Goal: Task Accomplishment & Management: Use online tool/utility

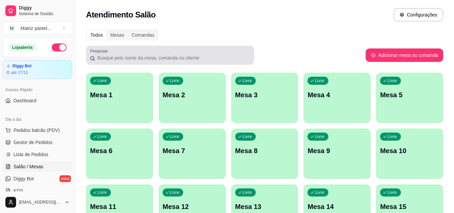
scroll to position [67, 0]
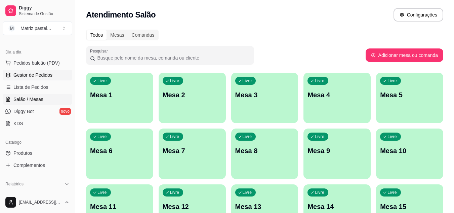
click at [39, 76] on span "Gestor de Pedidos" at bounding box center [32, 75] width 39 height 7
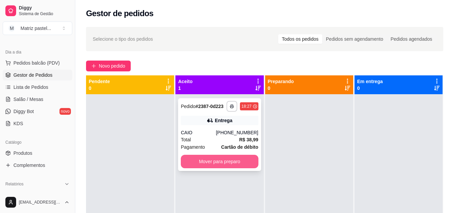
click at [230, 159] on button "Mover para preparo" at bounding box center [219, 161] width 77 height 13
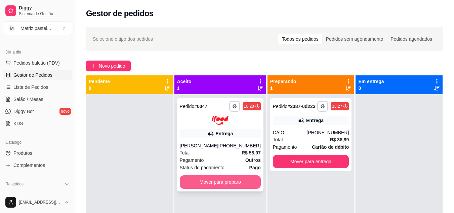
click at [223, 188] on button "Mover para preparo" at bounding box center [220, 181] width 81 height 13
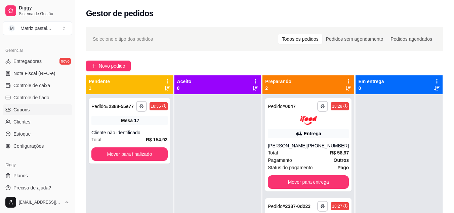
scroll to position [271, 0]
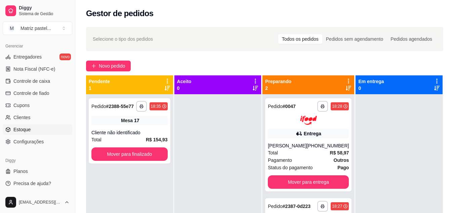
click at [26, 131] on span "Estoque" at bounding box center [21, 129] width 17 height 7
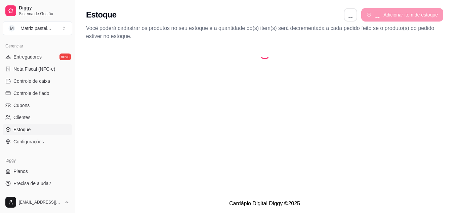
select select "QUANTITY_ORDER"
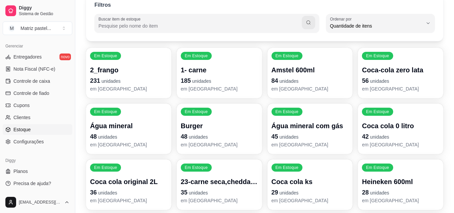
scroll to position [67, 0]
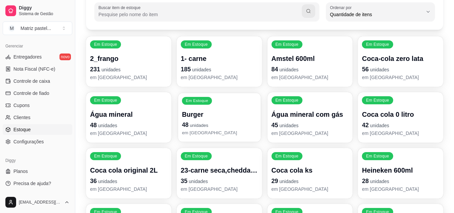
click at [200, 113] on p "Burger" at bounding box center [219, 114] width 75 height 9
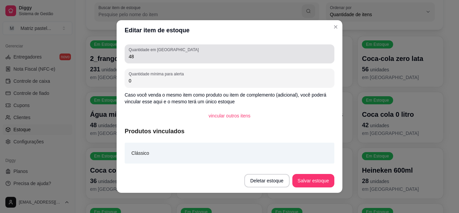
click at [148, 61] on div "Quantidade em estoque 48" at bounding box center [230, 53] width 210 height 19
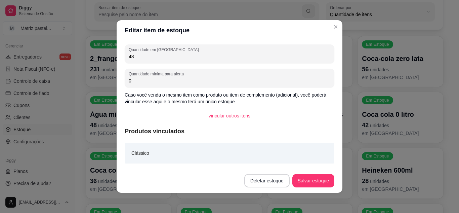
drag, startPoint x: 148, startPoint y: 61, endPoint x: 119, endPoint y: 57, distance: 29.1
click at [119, 57] on div "Quantidade em estoque 48 Quantidade mínima para alerta 0 Caso você venda o mesm…" at bounding box center [230, 104] width 226 height 128
drag, startPoint x: 133, startPoint y: 59, endPoint x: 121, endPoint y: 59, distance: 12.1
click at [121, 59] on div "Quantidade em estoque 48 Quantidade mínima para alerta 0 Caso você venda o mesm…" at bounding box center [230, 104] width 226 height 128
type input "149"
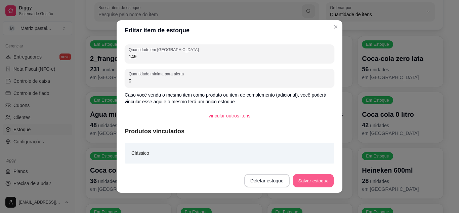
click at [304, 176] on button "Salvar estoque" at bounding box center [313, 180] width 41 height 13
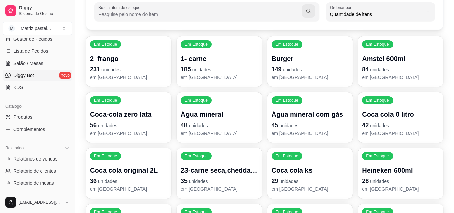
scroll to position [103, 0]
click at [33, 63] on span "Salão / Mesas" at bounding box center [28, 63] width 30 height 7
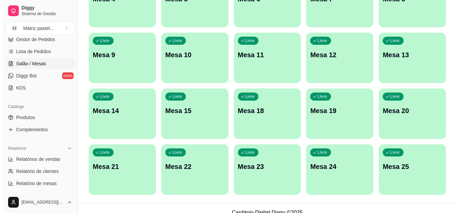
scroll to position [161, 0]
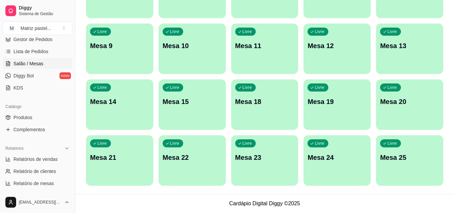
click at [380, 162] on div "Livre Mesa 25" at bounding box center [409, 156] width 67 height 42
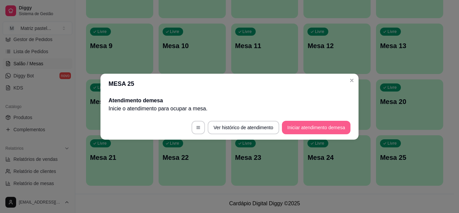
click at [317, 124] on button "Iniciar atendimento de mesa" at bounding box center [316, 127] width 69 height 13
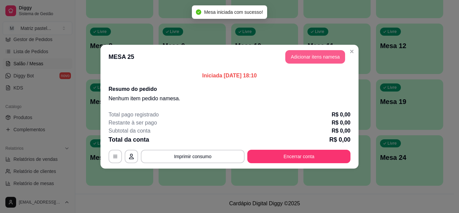
click at [290, 56] on button "Adicionar itens na mesa" at bounding box center [315, 56] width 60 height 13
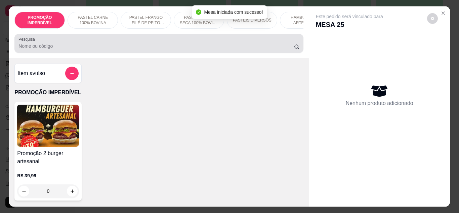
click at [110, 48] on input "Pesquisa" at bounding box center [156, 46] width 276 height 7
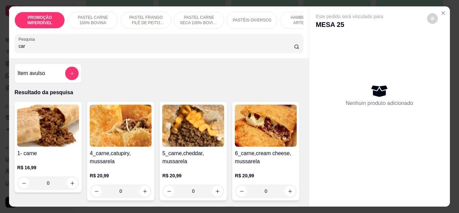
type input "car"
click at [71, 185] on div "0" at bounding box center [48, 182] width 62 height 13
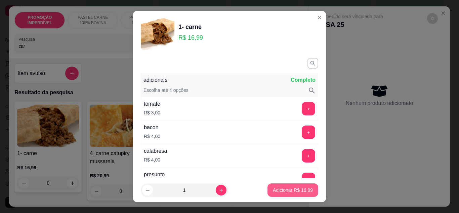
click at [291, 187] on p "Adicionar R$ 16,99" at bounding box center [293, 190] width 40 height 7
type input "1"
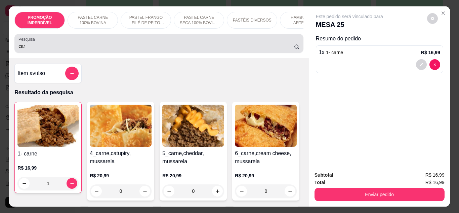
click at [39, 49] on input "car" at bounding box center [156, 46] width 276 height 7
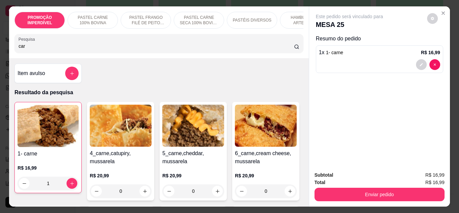
click at [39, 49] on input "car" at bounding box center [156, 46] width 276 height 7
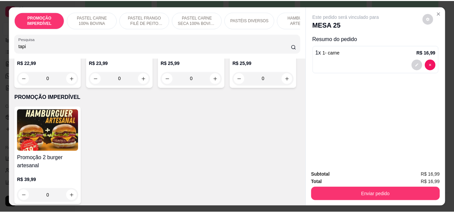
scroll to position [235, 0]
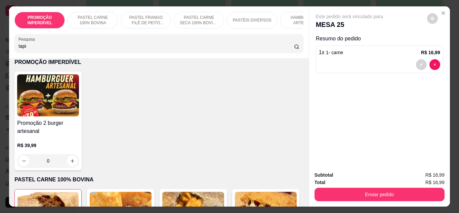
type input "tapi"
click at [235, 50] on div "0" at bounding box center [266, 43] width 62 height 13
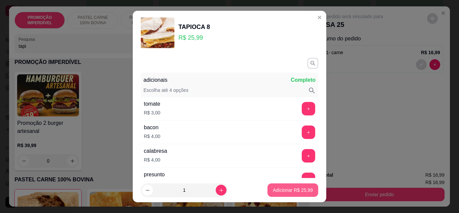
click at [268, 190] on button "Adicionar R$ 25,99" at bounding box center [293, 189] width 51 height 13
type input "1"
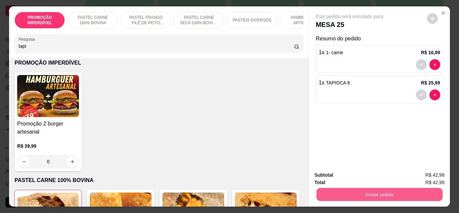
click at [353, 195] on button "Enviar pedido" at bounding box center [379, 194] width 126 height 13
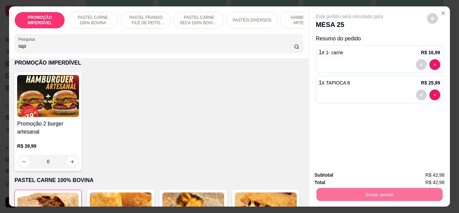
click at [404, 171] on button "Registrar cliente" at bounding box center [382, 175] width 44 height 13
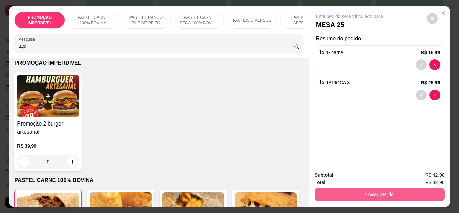
click at [397, 190] on button "Enviar pedido" at bounding box center [380, 194] width 130 height 13
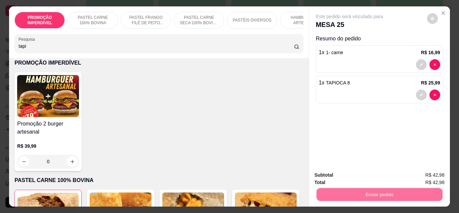
click at [414, 171] on button "Enviar pedido" at bounding box center [427, 175] width 37 height 12
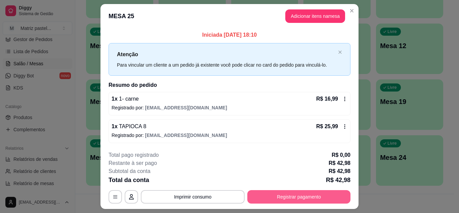
click at [293, 196] on button "Registrar pagamento" at bounding box center [298, 196] width 103 height 13
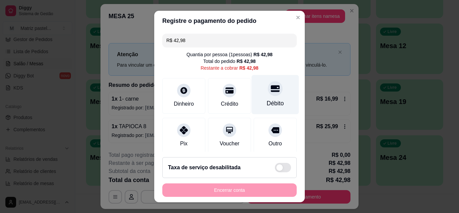
click at [267, 105] on div "Débito" at bounding box center [275, 103] width 17 height 9
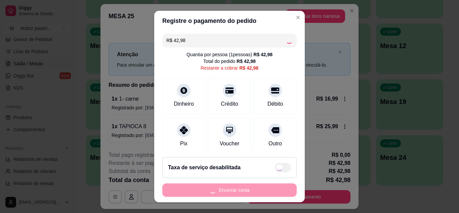
type input "R$ 0,00"
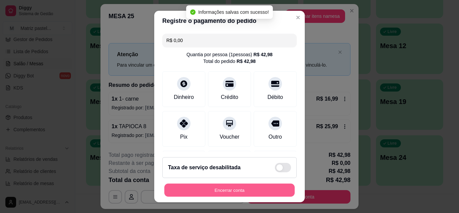
click at [234, 184] on button "Encerrar conta" at bounding box center [229, 190] width 130 height 13
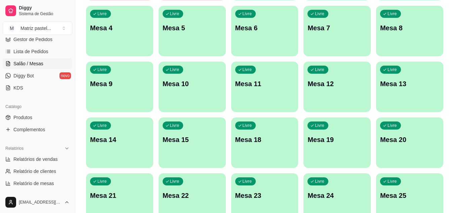
scroll to position [26, 0]
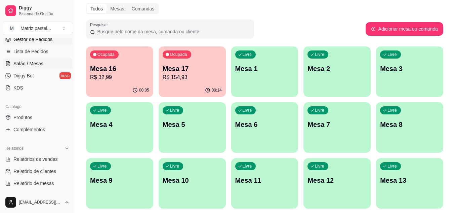
click at [40, 41] on span "Gestor de Pedidos" at bounding box center [32, 39] width 39 height 7
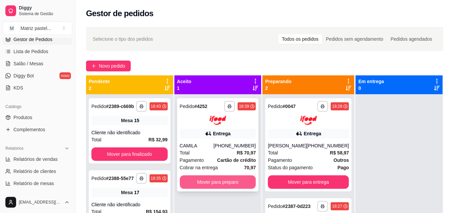
click at [245, 182] on button "Mover para preparo" at bounding box center [218, 181] width 76 height 13
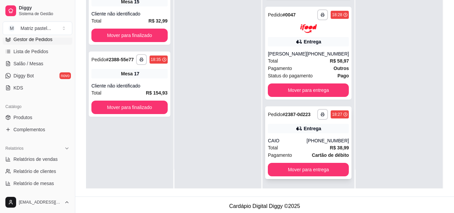
scroll to position [103, 0]
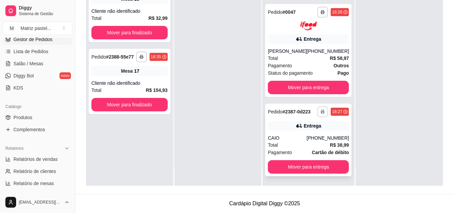
click at [321, 110] on icon "button" at bounding box center [323, 112] width 4 height 4
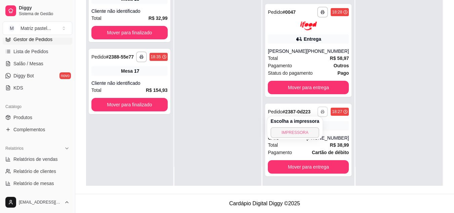
click at [300, 131] on button "IMPRESSORA" at bounding box center [295, 132] width 49 height 11
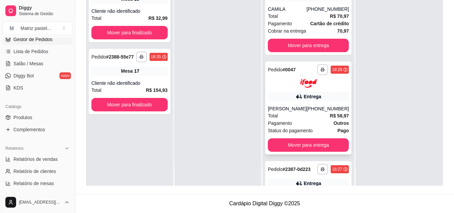
scroll to position [0, 0]
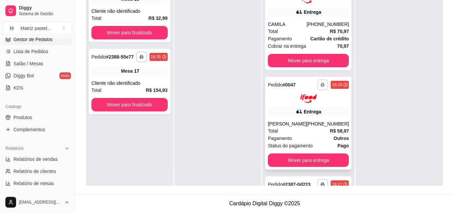
click at [321, 85] on icon "button" at bounding box center [322, 85] width 3 height 2
click at [307, 107] on button "IMPRESSORA" at bounding box center [295, 108] width 47 height 10
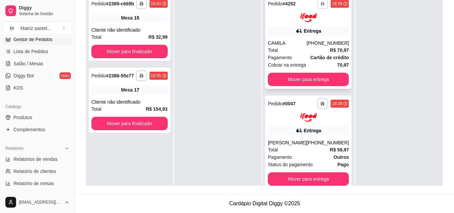
click at [318, 8] on button "button" at bounding box center [323, 3] width 10 height 10
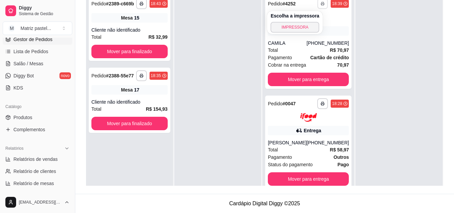
click at [303, 32] on button "IMPRESSORA" at bounding box center [295, 27] width 49 height 11
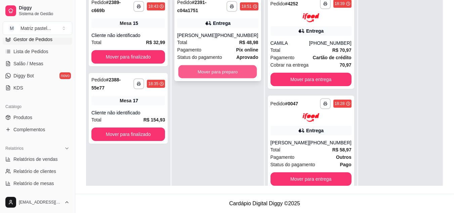
click at [226, 71] on button "Mover para preparo" at bounding box center [217, 71] width 79 height 13
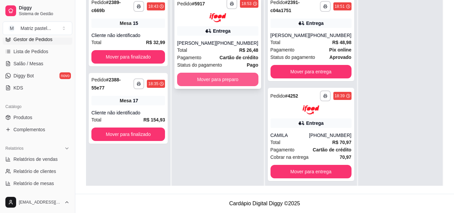
click at [200, 86] on button "Mover para preparo" at bounding box center [217, 79] width 81 height 13
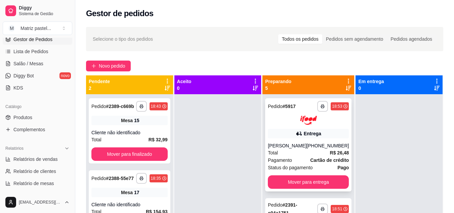
click at [274, 136] on div "Entrega" at bounding box center [308, 133] width 81 height 9
click at [318, 105] on button "button" at bounding box center [323, 106] width 10 height 10
click at [307, 127] on button "IMPRESSORA" at bounding box center [295, 129] width 49 height 11
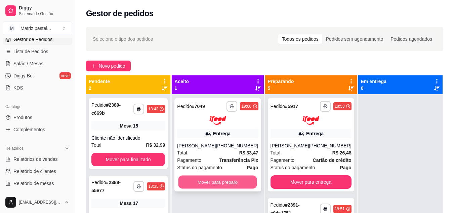
click at [210, 187] on button "Mover para preparo" at bounding box center [217, 181] width 79 height 13
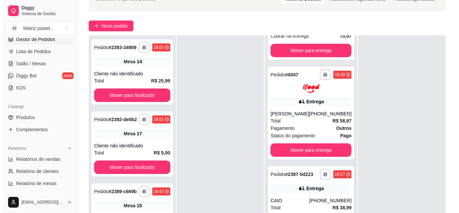
scroll to position [103, 0]
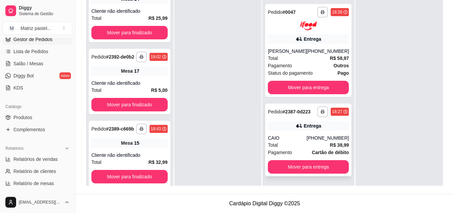
click at [289, 143] on div "Total R$ 38,99" at bounding box center [308, 144] width 81 height 7
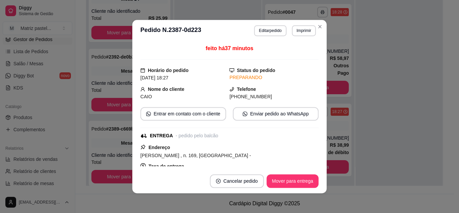
scroll to position [34, 0]
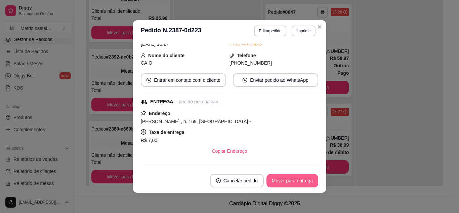
click at [276, 179] on button "Mover para entrega" at bounding box center [293, 180] width 52 height 13
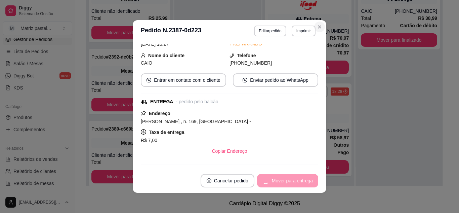
scroll to position [305, 0]
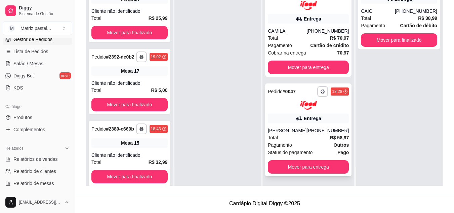
click at [293, 127] on div "[PERSON_NAME]" at bounding box center [287, 130] width 39 height 7
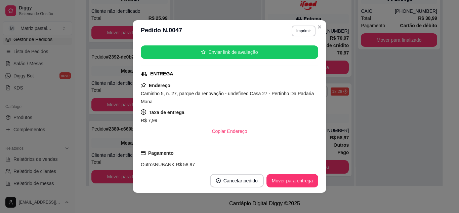
scroll to position [101, 0]
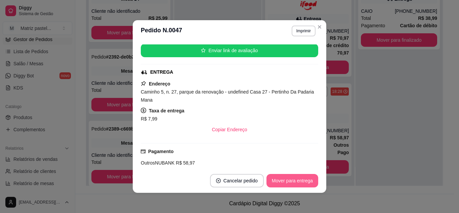
click at [278, 176] on button "Mover para entrega" at bounding box center [293, 180] width 52 height 13
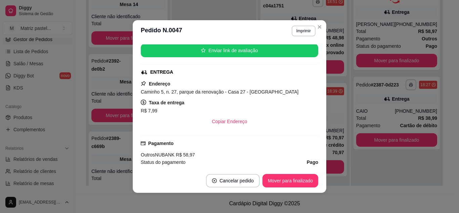
scroll to position [199, 0]
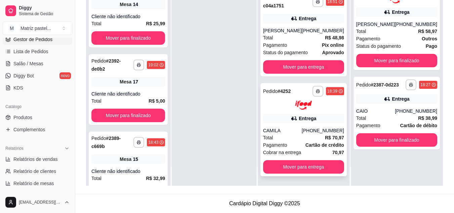
click at [289, 123] on div "**********" at bounding box center [303, 129] width 86 height 93
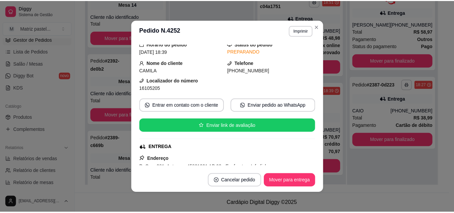
scroll to position [67, 0]
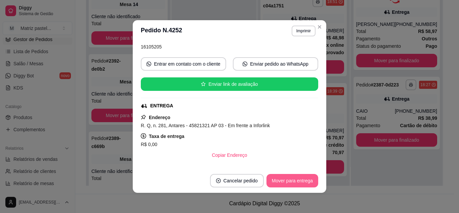
click at [276, 182] on button "Mover para entrega" at bounding box center [293, 180] width 52 height 13
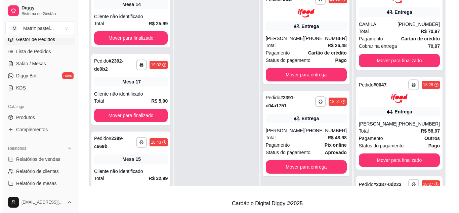
scroll to position [99, 0]
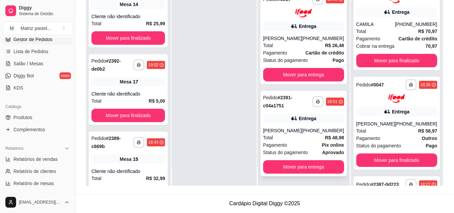
click at [290, 123] on div "**********" at bounding box center [303, 133] width 86 height 85
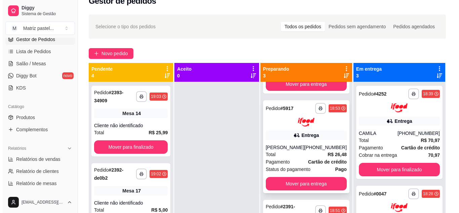
scroll to position [2, 0]
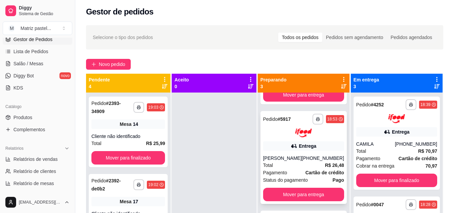
click at [309, 143] on div "Entrega" at bounding box center [307, 146] width 17 height 7
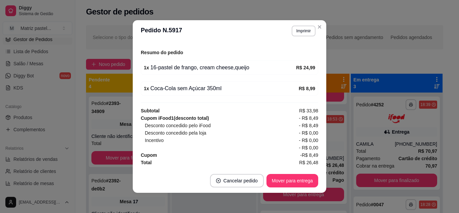
scroll to position [238, 0]
click at [278, 182] on button "Mover para entrega" at bounding box center [293, 180] width 52 height 13
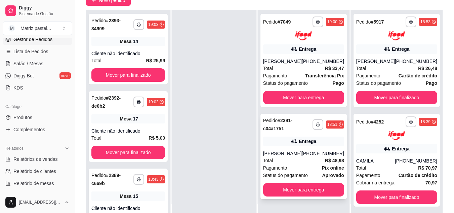
scroll to position [67, 0]
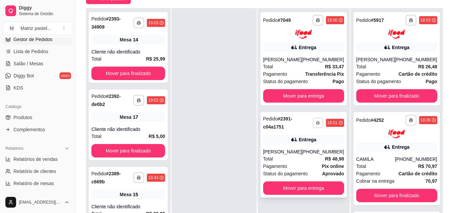
click at [316, 128] on button "button" at bounding box center [318, 122] width 10 height 10
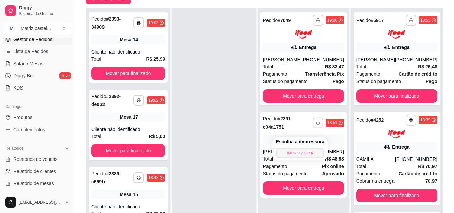
click at [295, 153] on button "IMPRESSORA" at bounding box center [300, 153] width 47 height 10
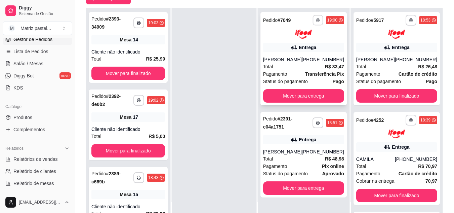
click at [318, 17] on button "button" at bounding box center [318, 20] width 10 height 10
click at [304, 46] on button "IMPRESSORA" at bounding box center [300, 43] width 49 height 11
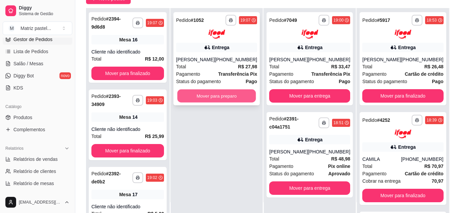
click at [201, 102] on button "Mover para preparo" at bounding box center [216, 95] width 79 height 13
click at [200, 102] on button "Mover para preparo" at bounding box center [216, 95] width 79 height 13
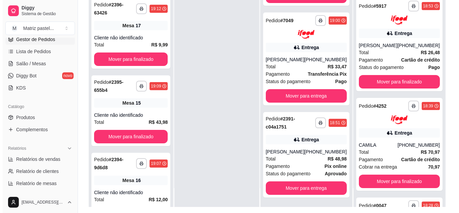
scroll to position [103, 0]
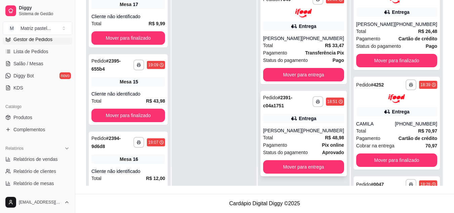
click at [302, 131] on div "[PERSON_NAME]" at bounding box center [282, 130] width 39 height 7
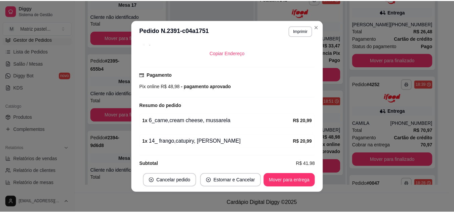
scroll to position [161, 0]
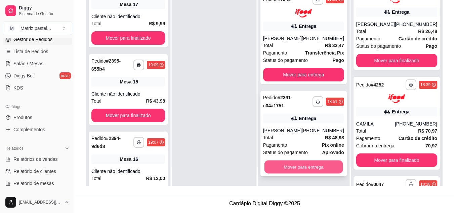
click at [305, 166] on button "Mover para entrega" at bounding box center [303, 166] width 79 height 13
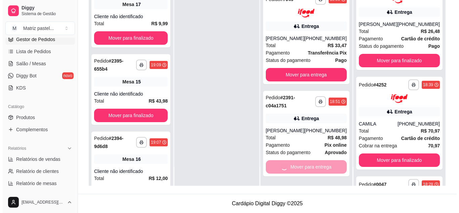
scroll to position [7, 0]
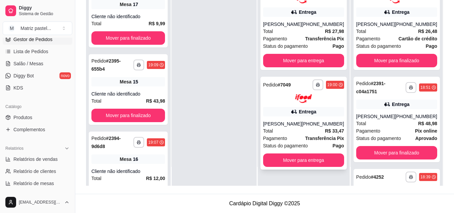
click at [308, 116] on div "Entrega" at bounding box center [303, 111] width 81 height 9
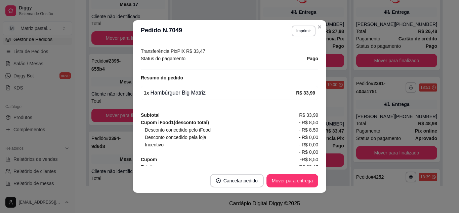
scroll to position [217, 0]
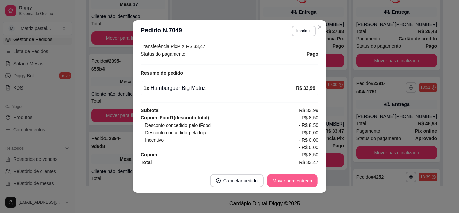
click at [277, 184] on button "Mover para entrega" at bounding box center [292, 180] width 50 height 13
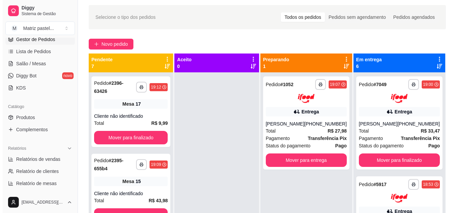
scroll to position [2, 0]
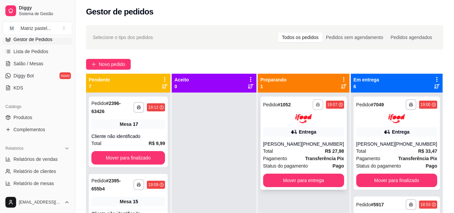
click at [313, 104] on button "button" at bounding box center [318, 104] width 11 height 11
click at [310, 129] on button "IMPRESSORA" at bounding box center [300, 128] width 49 height 11
click at [112, 119] on div "Mesa 17" at bounding box center [128, 123] width 74 height 9
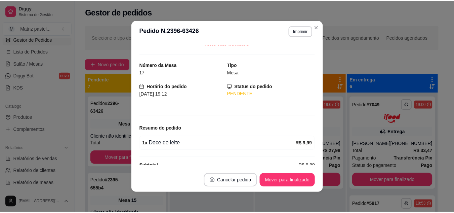
scroll to position [0, 0]
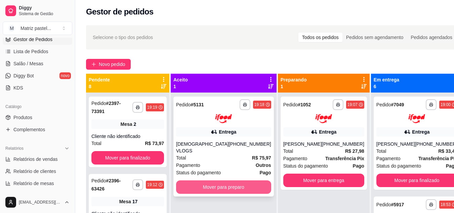
click at [192, 172] on div "**********" at bounding box center [223, 146] width 100 height 100
click at [217, 180] on button "Mover para preparo" at bounding box center [223, 186] width 95 height 13
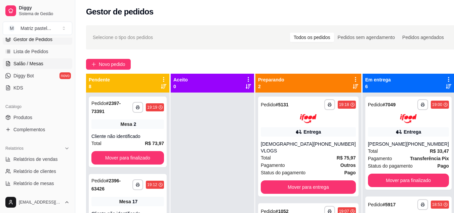
click at [44, 59] on link "Salão / Mesas" at bounding box center [38, 63] width 70 height 11
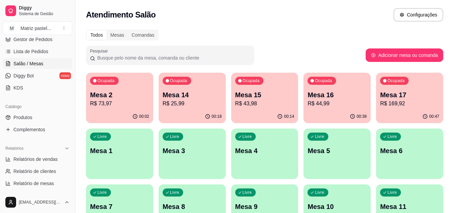
click at [178, 103] on p "R$ 25,99" at bounding box center [192, 103] width 59 height 8
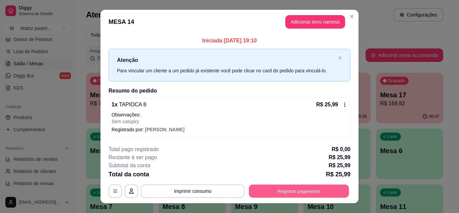
click at [278, 192] on button "Registrar pagamento" at bounding box center [299, 191] width 100 height 13
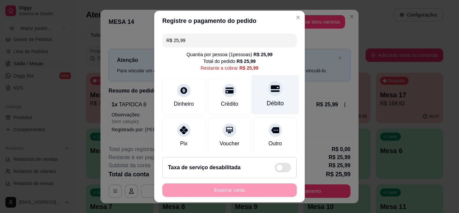
click at [271, 90] on icon at bounding box center [275, 88] width 9 height 9
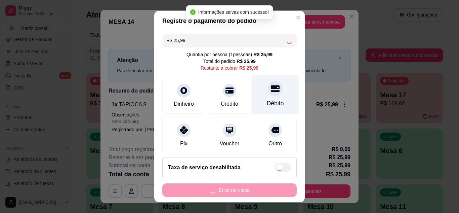
type input "R$ 0,00"
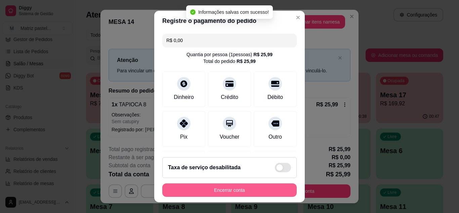
click at [242, 193] on button "Encerrar conta" at bounding box center [229, 189] width 134 height 13
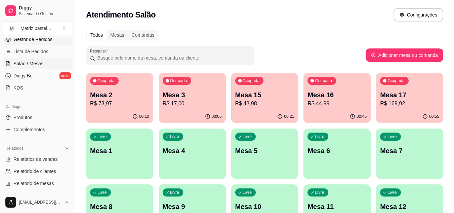
click at [27, 39] on span "Gestor de Pedidos" at bounding box center [32, 39] width 39 height 7
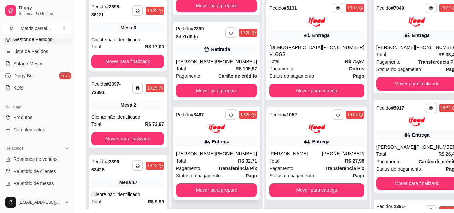
scroll to position [101, 0]
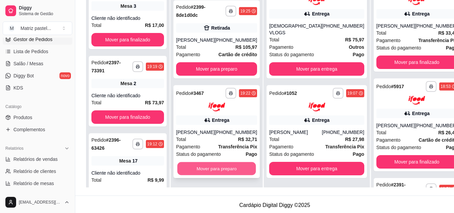
click at [202, 165] on button "Mover para preparo" at bounding box center [216, 168] width 79 height 13
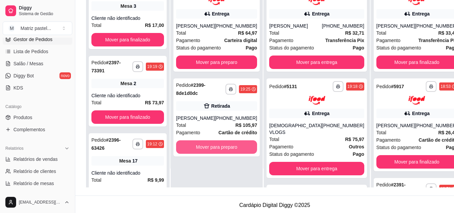
scroll to position [0, 0]
click at [208, 152] on button "Mover para preparo" at bounding box center [216, 146] width 79 height 13
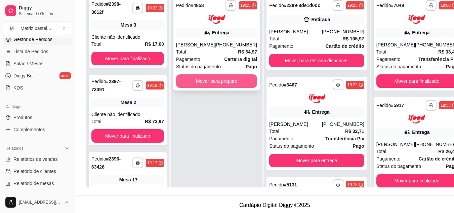
click at [208, 85] on button "Mover para preparo" at bounding box center [216, 80] width 81 height 13
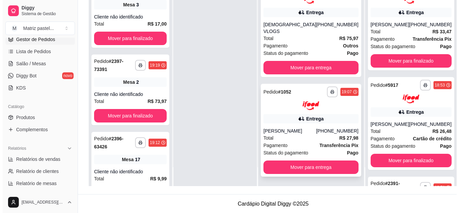
scroll to position [103, 0]
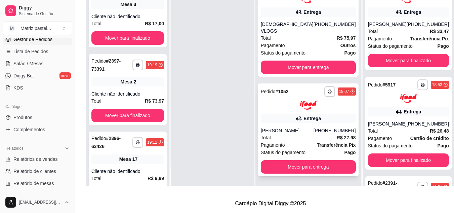
click at [278, 127] on div "[PERSON_NAME]" at bounding box center [287, 130] width 53 height 7
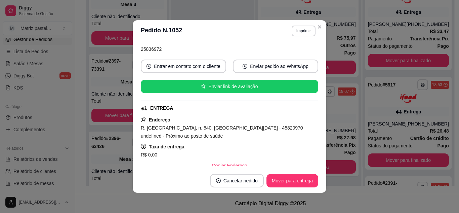
scroll to position [67, 0]
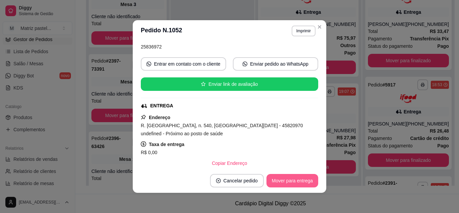
click at [283, 179] on button "Mover para entrega" at bounding box center [293, 180] width 52 height 13
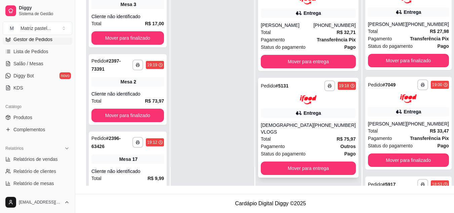
click at [304, 116] on div "Entrega" at bounding box center [312, 113] width 17 height 7
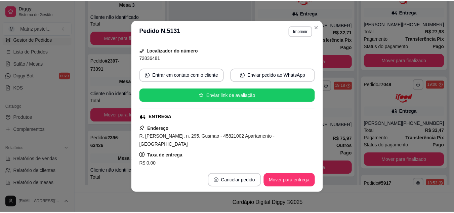
scroll to position [67, 0]
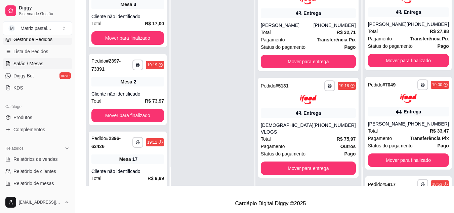
click at [55, 63] on link "Salão / Mesas" at bounding box center [38, 63] width 70 height 11
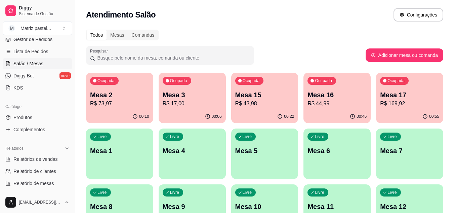
click at [333, 106] on p "R$ 44,99" at bounding box center [337, 103] width 59 height 8
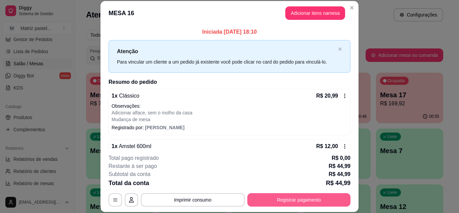
click at [308, 197] on button "Registrar pagamento" at bounding box center [298, 199] width 103 height 13
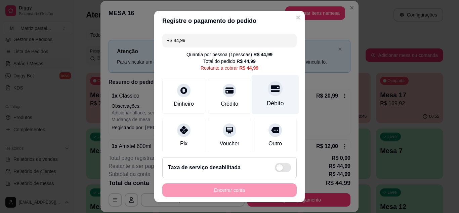
click at [270, 101] on div "Débito" at bounding box center [275, 103] width 17 height 9
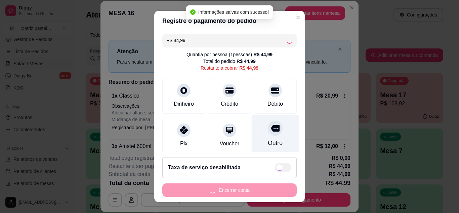
type input "R$ 0,00"
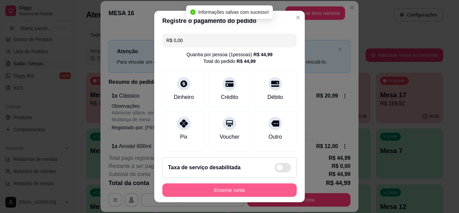
click at [235, 188] on button "Encerrar conta" at bounding box center [229, 189] width 134 height 13
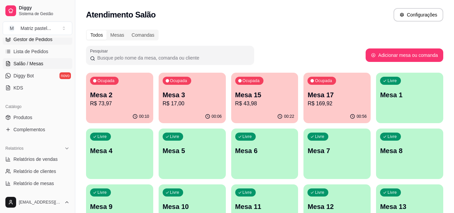
click at [47, 43] on link "Gestor de Pedidos" at bounding box center [38, 39] width 70 height 11
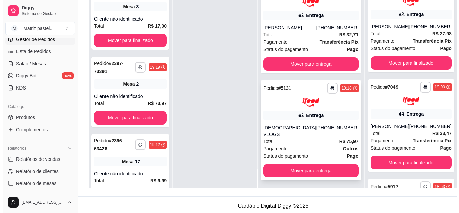
scroll to position [103, 0]
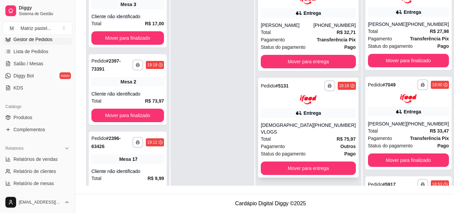
click at [291, 135] on div "Total R$ 75,97" at bounding box center [308, 138] width 95 height 7
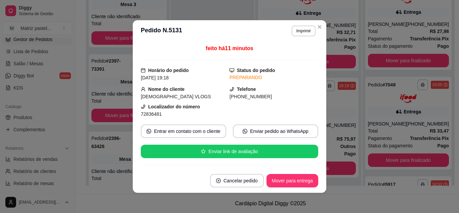
scroll to position [34, 0]
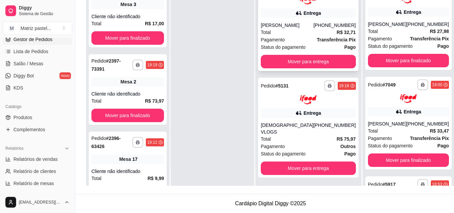
click at [317, 41] on span "Transferência Pix" at bounding box center [336, 39] width 39 height 7
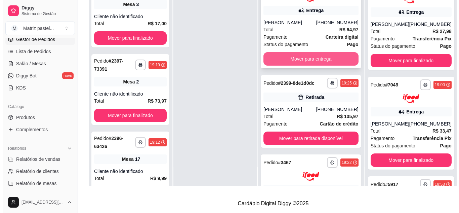
scroll to position [0, 0]
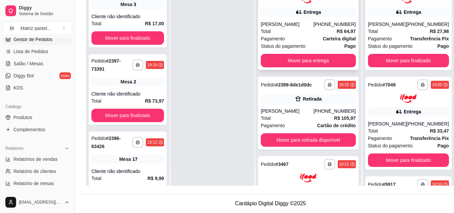
click at [277, 34] on div "Total R$ 64,97" at bounding box center [308, 31] width 95 height 7
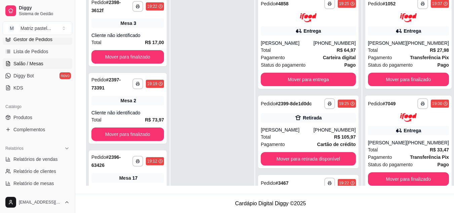
drag, startPoint x: 42, startPoint y: 58, endPoint x: 50, endPoint y: 65, distance: 10.2
click at [42, 58] on link "Salão / Mesas" at bounding box center [38, 63] width 70 height 11
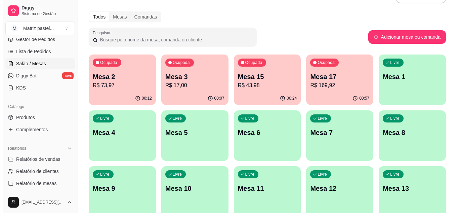
scroll to position [34, 0]
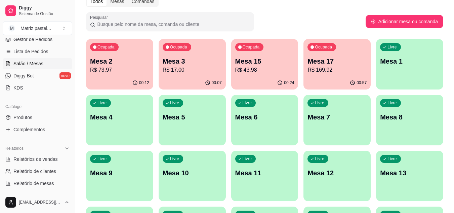
click at [329, 69] on p "R$ 169,92" at bounding box center [337, 70] width 59 height 8
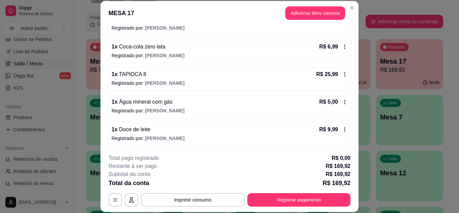
scroll to position [21, 0]
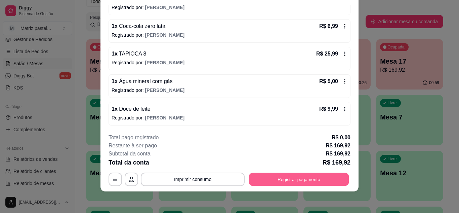
click at [328, 184] on button "Registrar pagamento" at bounding box center [299, 178] width 100 height 13
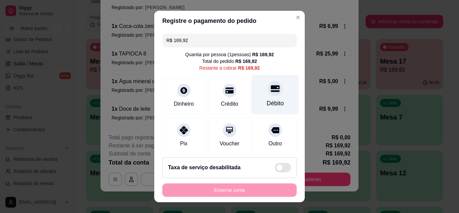
click at [272, 93] on div "Débito" at bounding box center [275, 94] width 47 height 39
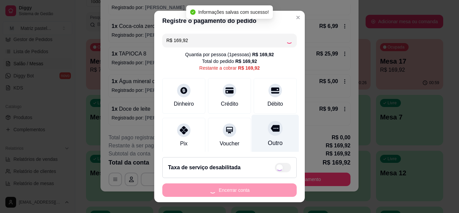
type input "R$ 0,00"
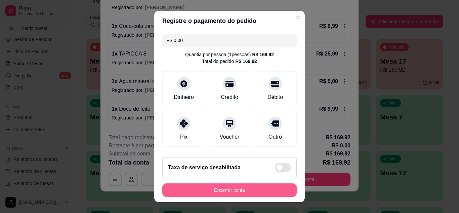
click at [211, 186] on button "Encerrar conta" at bounding box center [229, 189] width 134 height 13
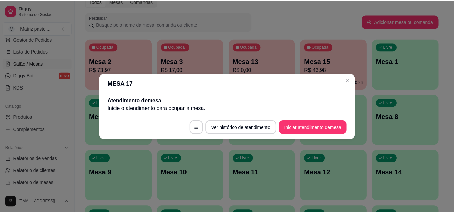
scroll to position [0, 0]
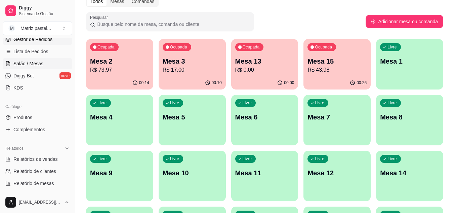
click at [40, 43] on link "Gestor de Pedidos" at bounding box center [38, 39] width 70 height 11
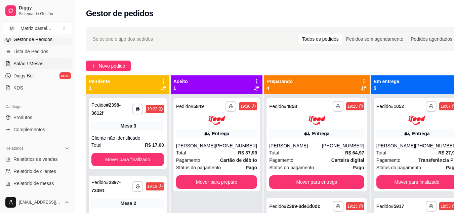
click at [21, 66] on span "Salão / Mesas" at bounding box center [28, 63] width 30 height 7
click at [36, 62] on span "Salão / Mesas" at bounding box center [28, 63] width 30 height 7
click at [28, 61] on span "Salão / Mesas" at bounding box center [28, 63] width 30 height 7
click at [35, 64] on span "Salão / Mesas" at bounding box center [28, 63] width 30 height 7
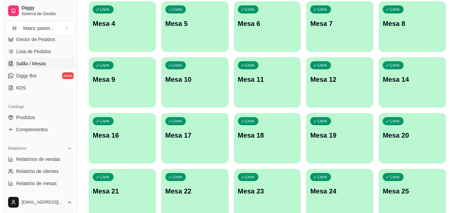
scroll to position [161, 0]
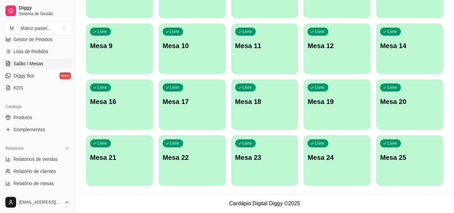
click at [401, 162] on div "Livre Mesa 25" at bounding box center [409, 156] width 67 height 42
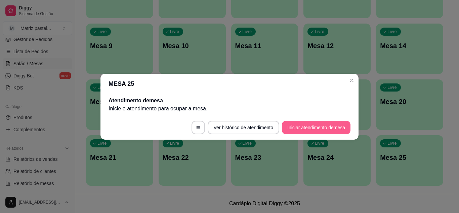
click at [297, 129] on button "Iniciar atendimento de mesa" at bounding box center [316, 127] width 69 height 13
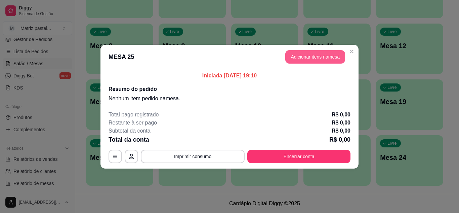
click at [298, 57] on button "Adicionar itens na mesa" at bounding box center [315, 56] width 60 height 13
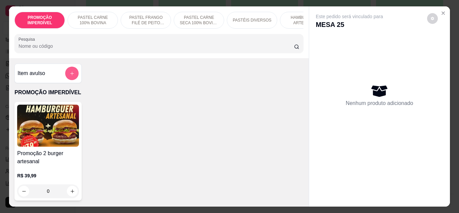
click at [70, 76] on icon "add-separate-item" at bounding box center [72, 73] width 5 height 5
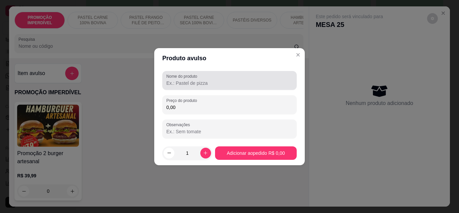
click at [204, 83] on input "Nome do produto" at bounding box center [229, 83] width 126 height 7
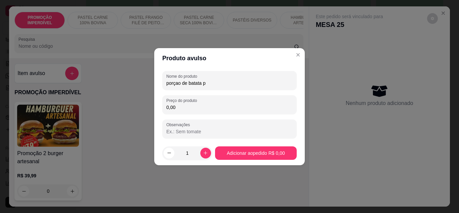
type input "porçao de batata p"
click at [204, 107] on input "0,00" at bounding box center [229, 107] width 126 height 7
type input "18,50"
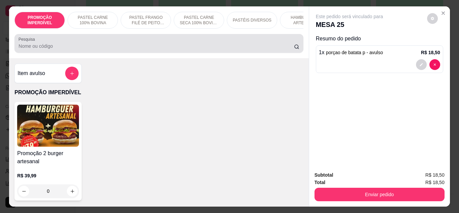
click at [109, 50] on div at bounding box center [158, 43] width 281 height 13
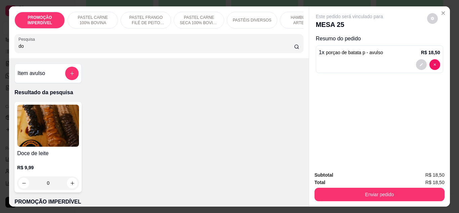
type input "d"
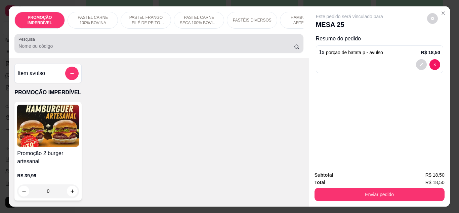
click at [105, 53] on div "Pesquisa" at bounding box center [158, 43] width 289 height 19
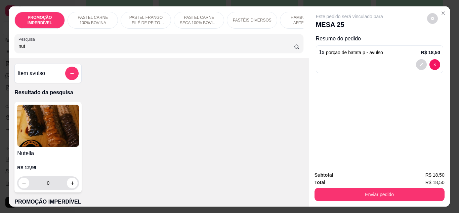
type input "nut"
click at [64, 187] on input "0" at bounding box center [48, 182] width 38 height 13
click at [70, 186] on icon "increase-product-quantity" at bounding box center [72, 182] width 5 height 5
type input "1"
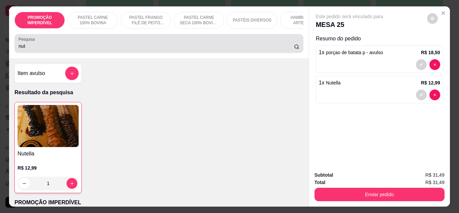
click at [36, 48] on input "nut" at bounding box center [156, 46] width 276 height 7
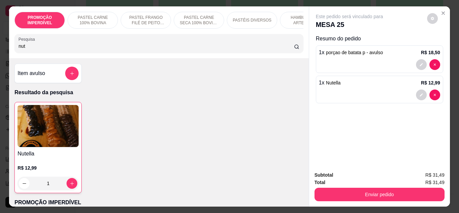
click at [36, 48] on input "nut" at bounding box center [156, 46] width 276 height 7
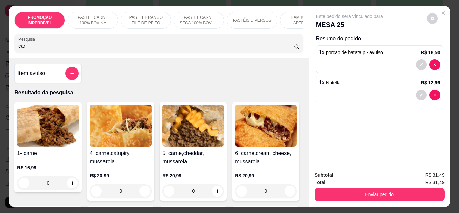
type input "car"
click at [69, 188] on div "0" at bounding box center [48, 182] width 62 height 13
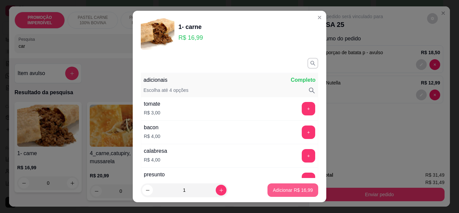
click at [275, 193] on p "Adicionar R$ 16,99" at bounding box center [293, 190] width 40 height 7
type input "1"
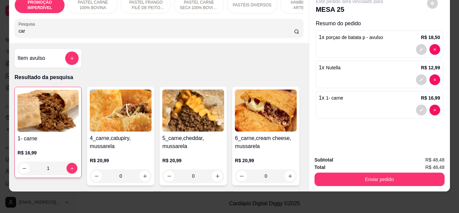
scroll to position [0, 0]
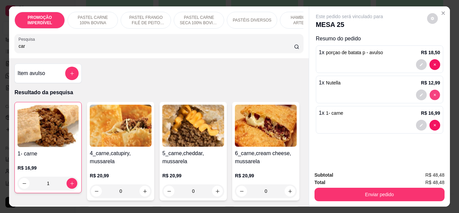
type input "0"
click at [140, 45] on input "car" at bounding box center [156, 46] width 276 height 7
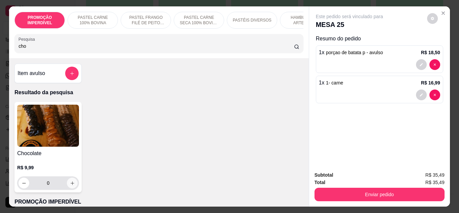
type input "cho"
click at [70, 186] on icon "increase-product-quantity" at bounding box center [72, 182] width 5 height 5
type input "1"
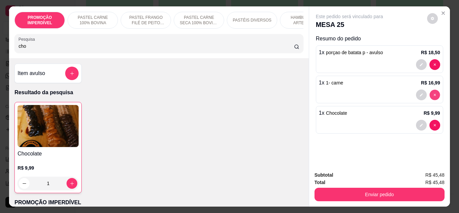
type input "0"
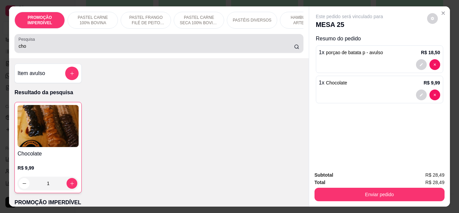
click at [123, 48] on input "cho" at bounding box center [156, 46] width 276 height 7
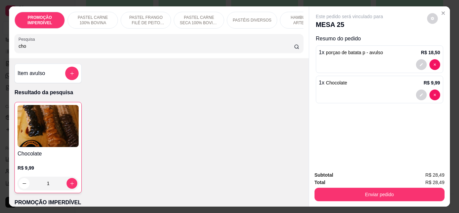
click at [123, 48] on input "cho" at bounding box center [156, 46] width 276 height 7
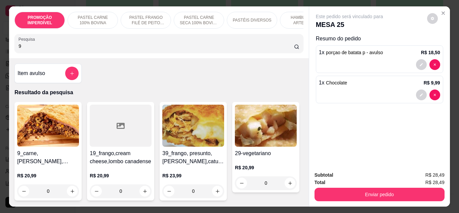
type input "9"
click at [69, 192] on div "0" at bounding box center [48, 190] width 62 height 13
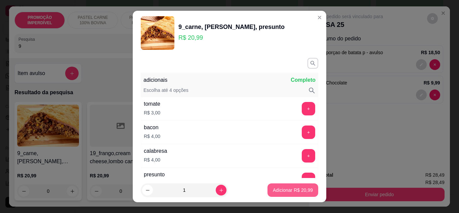
click at [273, 191] on p "Adicionar R$ 20,99" at bounding box center [293, 190] width 40 height 7
type input "1"
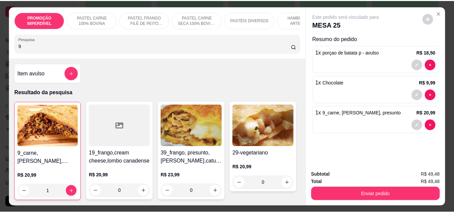
scroll to position [18, 0]
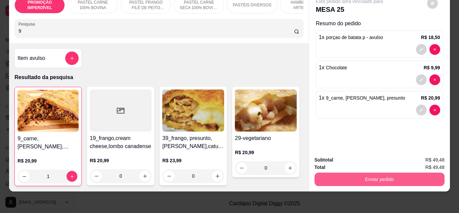
click at [365, 173] on button "Enviar pedido" at bounding box center [380, 178] width 130 height 13
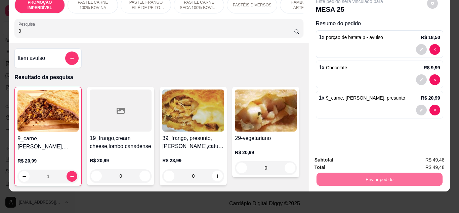
click at [419, 157] on button "Enviar pedido" at bounding box center [427, 157] width 37 height 12
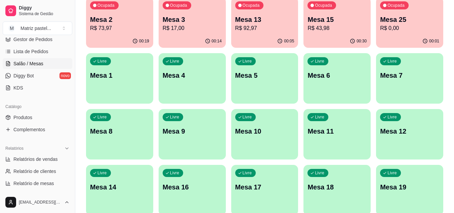
scroll to position [60, 0]
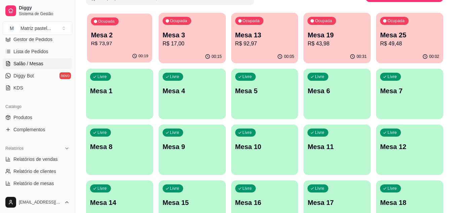
click at [125, 50] on div "00:19" at bounding box center [119, 56] width 65 height 13
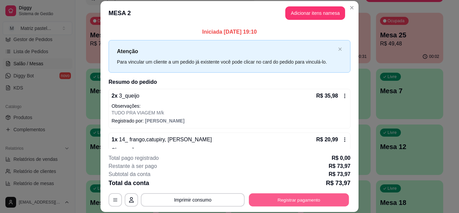
click at [311, 198] on button "Registrar pagamento" at bounding box center [299, 199] width 100 height 13
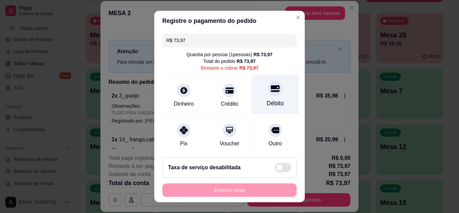
click at [271, 96] on div "Débito" at bounding box center [275, 94] width 47 height 39
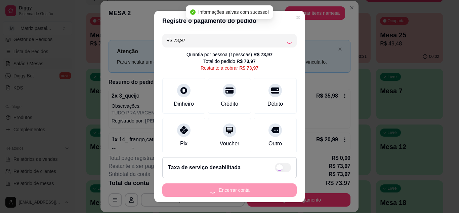
type input "R$ 0,00"
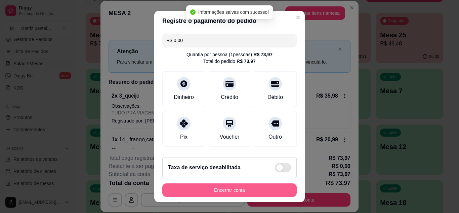
click at [238, 184] on button "Encerrar conta" at bounding box center [229, 189] width 134 height 13
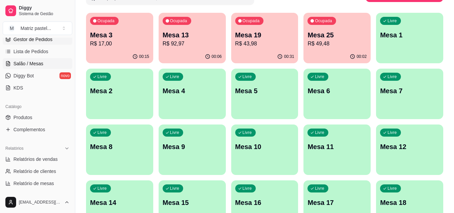
click at [34, 41] on span "Gestor de Pedidos" at bounding box center [32, 39] width 39 height 7
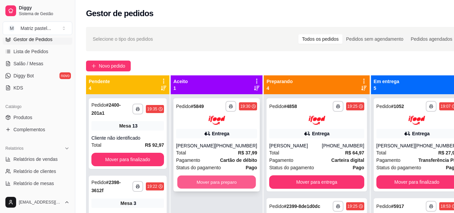
click at [242, 183] on button "Mover para preparo" at bounding box center [216, 181] width 79 height 13
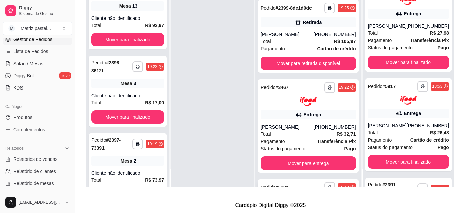
scroll to position [277, 0]
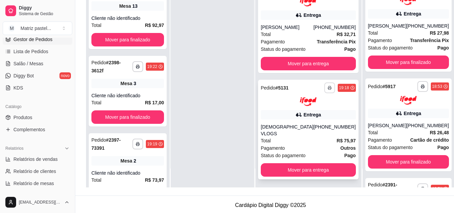
click at [324, 93] on button "button" at bounding box center [329, 87] width 11 height 11
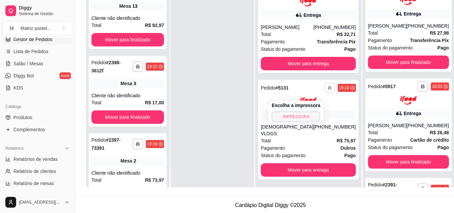
click at [305, 116] on button "IMPRESSORA" at bounding box center [296, 116] width 49 height 11
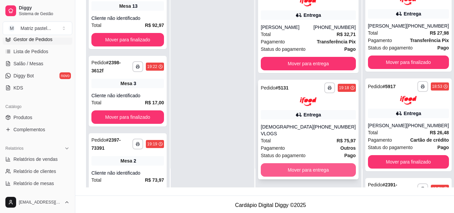
scroll to position [178, 0]
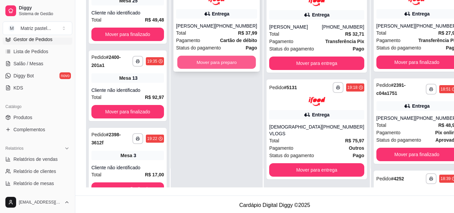
click at [226, 62] on button "Mover para preparo" at bounding box center [216, 61] width 79 height 13
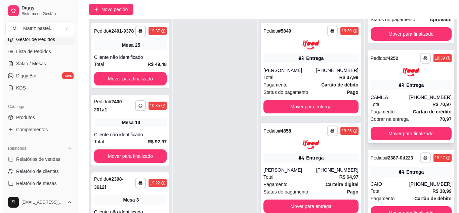
scroll to position [103, 0]
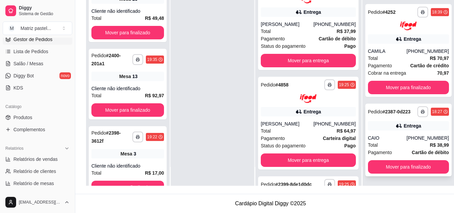
click at [410, 137] on div "[PHONE_NUMBER]" at bounding box center [428, 137] width 42 height 7
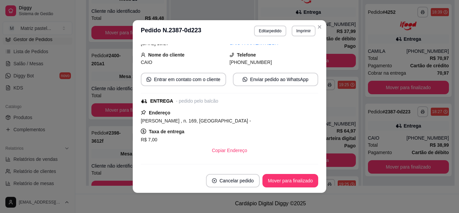
scroll to position [100, 0]
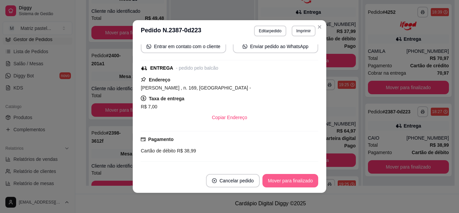
click at [268, 178] on button "Mover para finalizado" at bounding box center [291, 180] width 56 height 13
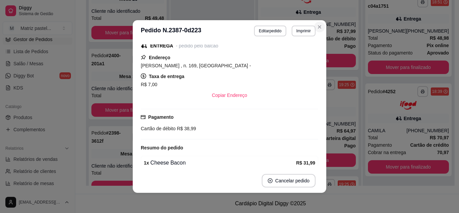
scroll to position [78, 0]
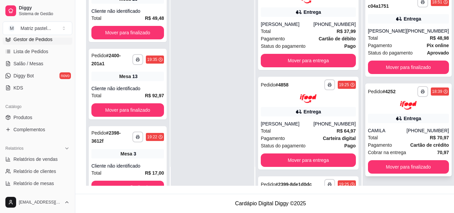
click at [379, 137] on div "Total R$ 70,97" at bounding box center [408, 137] width 81 height 7
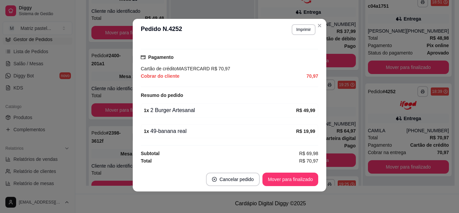
scroll to position [85, 0]
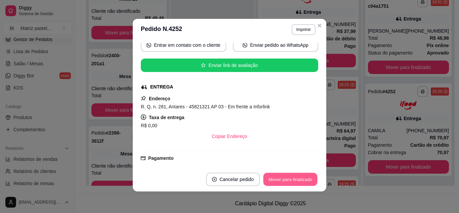
click at [289, 179] on button "Mover para finalizado" at bounding box center [291, 179] width 54 height 13
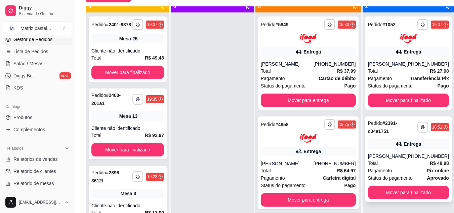
scroll to position [19, 0]
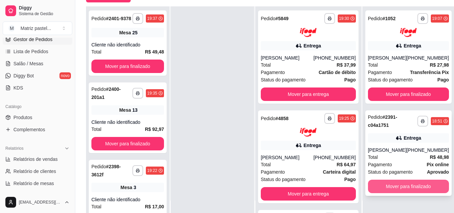
click at [387, 190] on button "Mover para finalizado" at bounding box center [408, 185] width 81 height 13
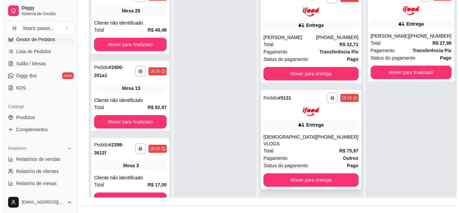
scroll to position [103, 0]
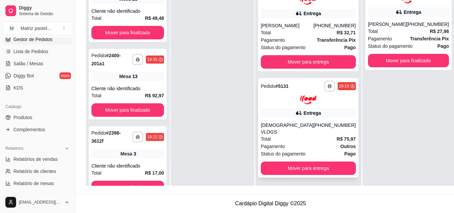
click at [285, 118] on div "Entrega" at bounding box center [308, 112] width 95 height 9
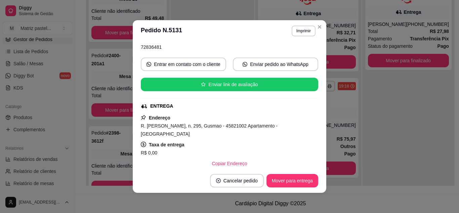
scroll to position [67, 0]
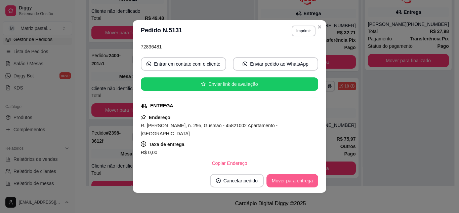
click at [279, 183] on button "Mover para entrega" at bounding box center [293, 180] width 52 height 13
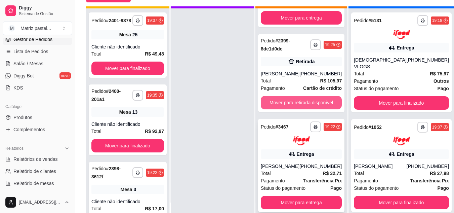
scroll to position [19, 0]
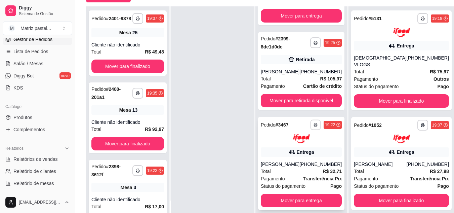
click at [315, 122] on button "button" at bounding box center [316, 125] width 10 height 10
click at [289, 147] on button "IMPRESSORA" at bounding box center [296, 148] width 49 height 11
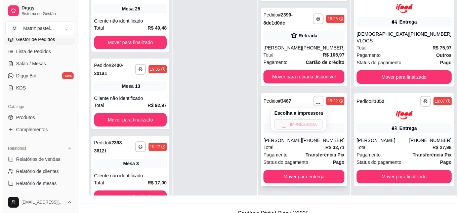
scroll to position [103, 0]
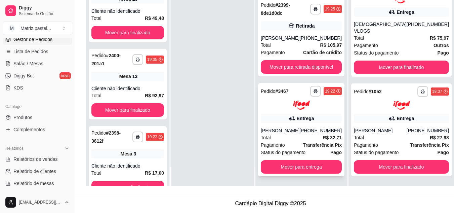
click at [289, 129] on div "[PERSON_NAME]" at bounding box center [280, 130] width 39 height 7
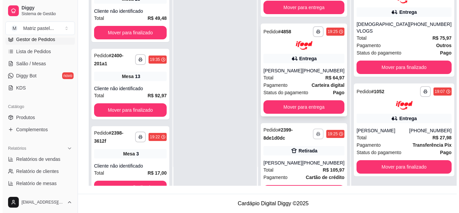
scroll to position [43, 0]
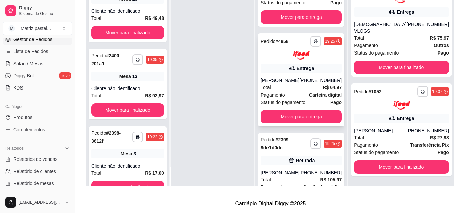
click at [303, 87] on div "Total R$ 64,97" at bounding box center [301, 87] width 81 height 7
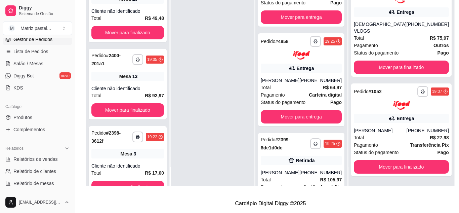
scroll to position [67, 0]
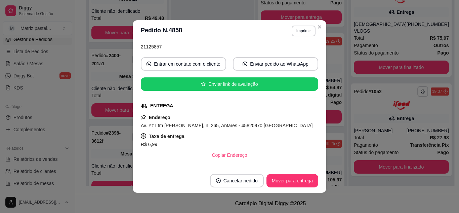
click at [317, 42] on div "feito há 15 minutos Horário do pedido [DATE] 19:25 Status do pedido PREPARANDO …" at bounding box center [230, 105] width 194 height 127
click at [305, 32] on button "Imprimir" at bounding box center [304, 31] width 24 height 11
click at [297, 53] on button "IMPRESSORA" at bounding box center [289, 54] width 49 height 11
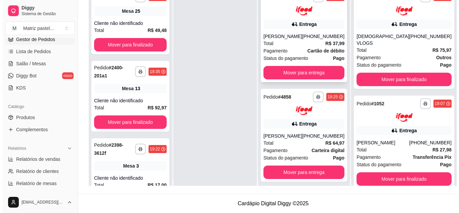
scroll to position [0, 0]
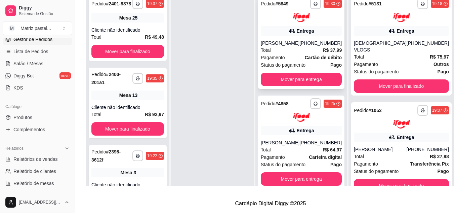
click at [286, 44] on div "[PERSON_NAME]" at bounding box center [280, 43] width 39 height 7
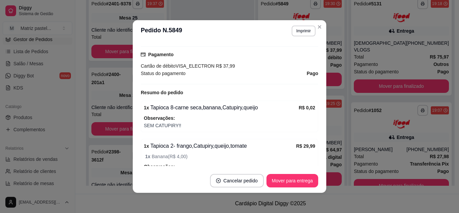
scroll to position [202, 0]
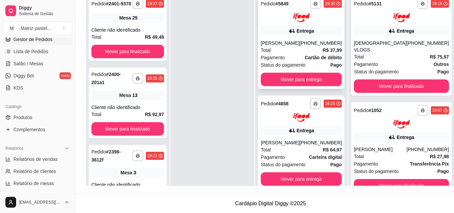
click at [328, 52] on strong "R$ 37,99" at bounding box center [332, 49] width 19 height 5
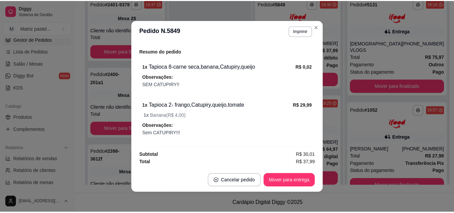
scroll to position [239, 0]
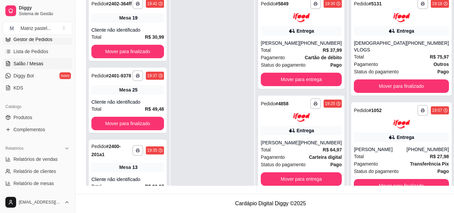
click at [40, 63] on span "Salão / Mesas" at bounding box center [28, 63] width 30 height 7
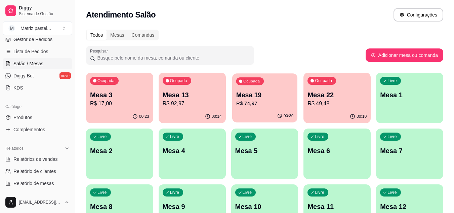
click at [267, 96] on p "Mesa 19" at bounding box center [264, 94] width 57 height 9
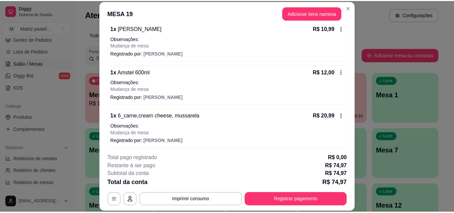
scroll to position [97, 0]
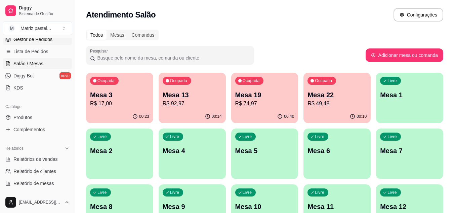
click at [52, 39] on link "Gestor de Pedidos" at bounding box center [38, 39] width 70 height 11
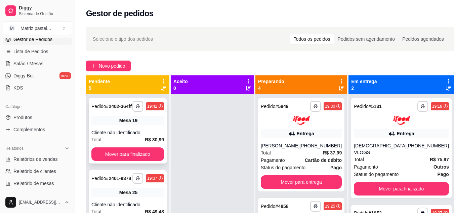
click at [97, 119] on div "**********" at bounding box center [128, 130] width 78 height 65
click at [46, 64] on link "Salão / Mesas" at bounding box center [38, 63] width 70 height 11
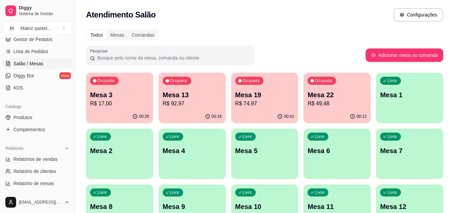
click at [118, 103] on p "R$ 17,00" at bounding box center [119, 103] width 59 height 8
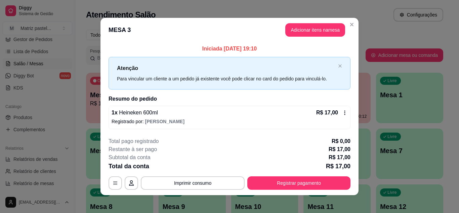
click at [334, 111] on p "R$ 17,00" at bounding box center [327, 113] width 22 height 8
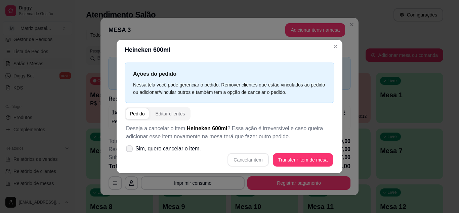
click at [162, 149] on span "Sim, quero cancelar o item." at bounding box center [168, 149] width 66 height 8
click at [130, 150] on input "Sim, quero cancelar o item." at bounding box center [128, 152] width 4 height 4
checkbox input "true"
click at [251, 164] on button "Cancelar item" at bounding box center [248, 159] width 40 height 13
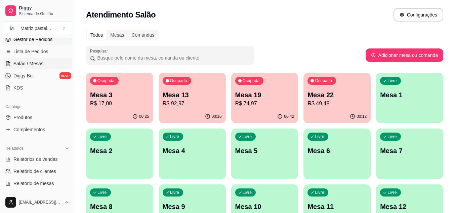
click at [43, 39] on span "Gestor de Pedidos" at bounding box center [32, 39] width 39 height 7
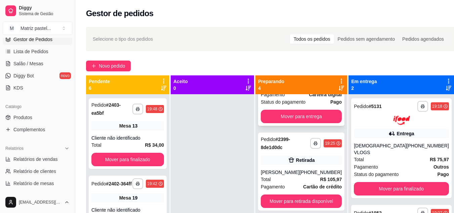
scroll to position [168, 0]
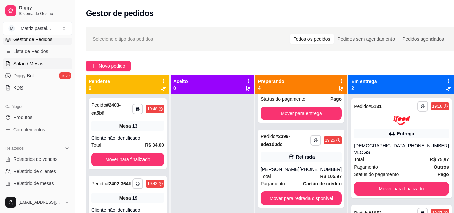
click at [34, 62] on span "Salão / Mesas" at bounding box center [28, 63] width 30 height 7
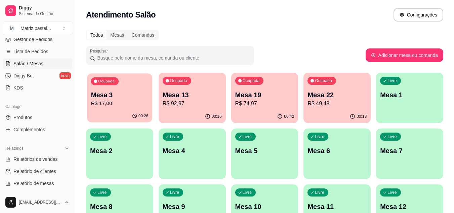
click at [127, 92] on p "Mesa 3" at bounding box center [119, 94] width 57 height 9
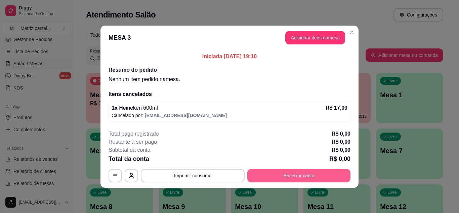
click at [273, 173] on button "Encerrar conta" at bounding box center [298, 175] width 103 height 13
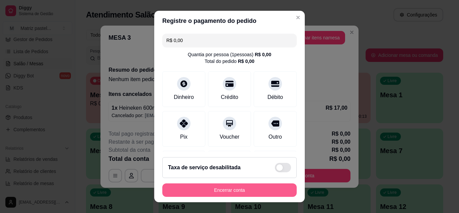
click at [275, 188] on button "Encerrar conta" at bounding box center [229, 189] width 134 height 13
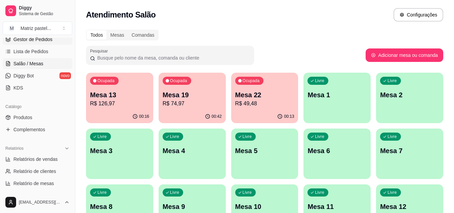
click at [34, 42] on span "Gestor de Pedidos" at bounding box center [32, 39] width 39 height 7
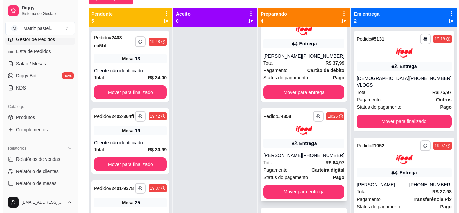
scroll to position [34, 0]
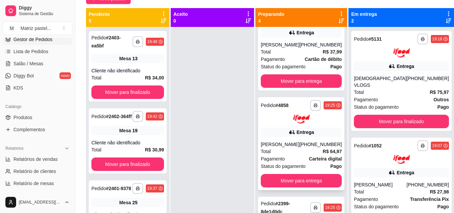
click at [289, 147] on div "[PERSON_NAME]" at bounding box center [280, 144] width 39 height 7
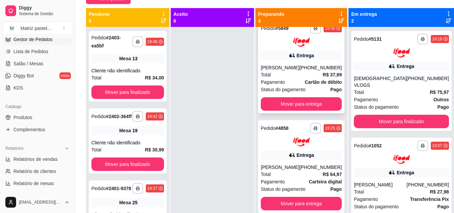
scroll to position [0, 0]
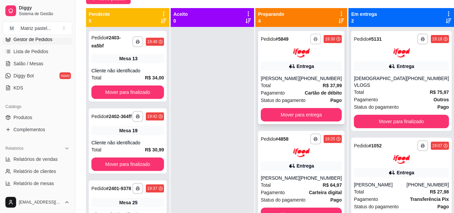
click at [314, 37] on button "button" at bounding box center [315, 39] width 11 height 11
click at [305, 60] on button "IMPRESSORA" at bounding box center [296, 62] width 47 height 10
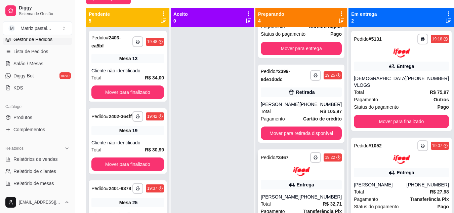
scroll to position [168, 0]
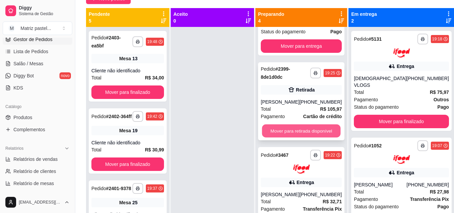
click at [309, 130] on button "Mover para retirada disponível" at bounding box center [301, 130] width 79 height 13
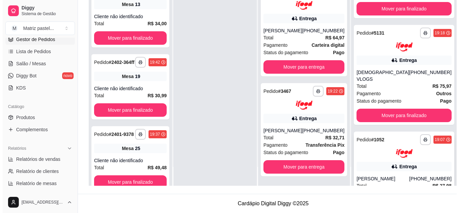
scroll to position [67, 0]
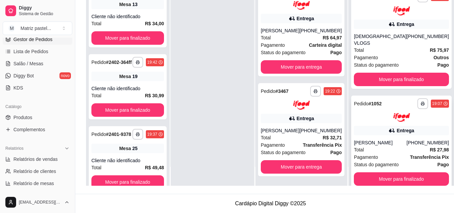
click at [387, 121] on div "**********" at bounding box center [401, 141] width 100 height 93
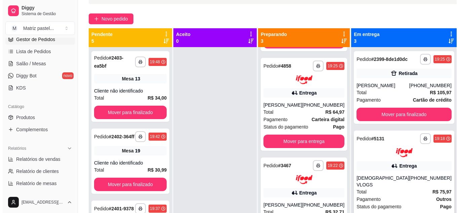
scroll to position [35, 0]
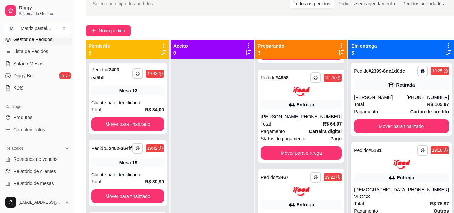
click at [373, 177] on div "**********" at bounding box center [401, 192] width 100 height 100
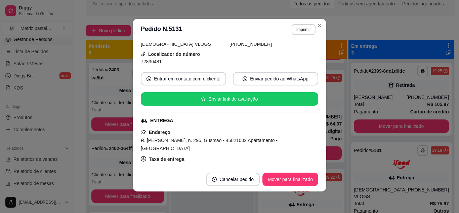
scroll to position [67, 0]
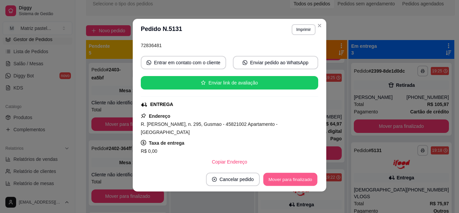
click at [291, 181] on button "Mover para finalizado" at bounding box center [291, 179] width 54 height 13
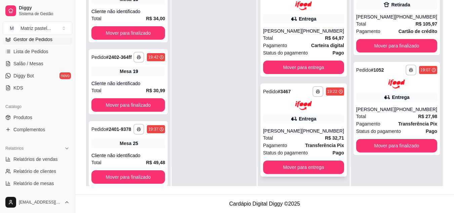
scroll to position [103, 0]
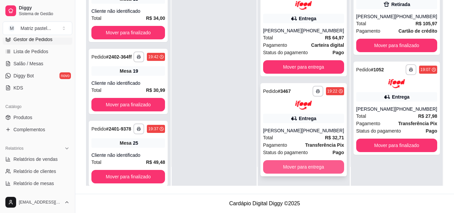
click at [291, 167] on button "Mover para entrega" at bounding box center [303, 166] width 81 height 13
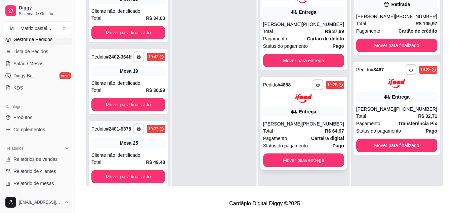
scroll to position [0, 0]
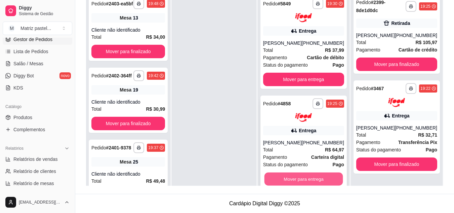
click at [309, 176] on button "Mover para entrega" at bounding box center [303, 178] width 79 height 13
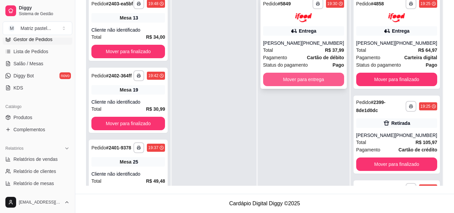
click at [302, 79] on button "Mover para entrega" at bounding box center [303, 79] width 81 height 13
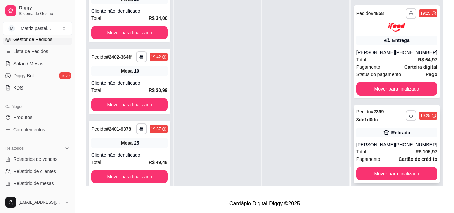
scroll to position [101, 0]
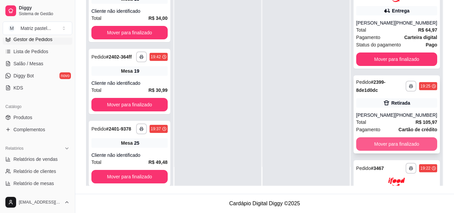
click at [387, 151] on button "Mover para finalizado" at bounding box center [396, 143] width 81 height 13
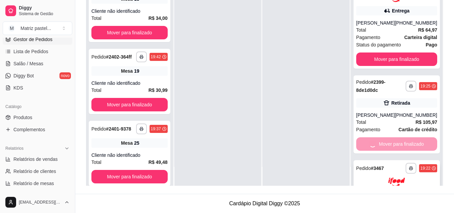
scroll to position [100, 0]
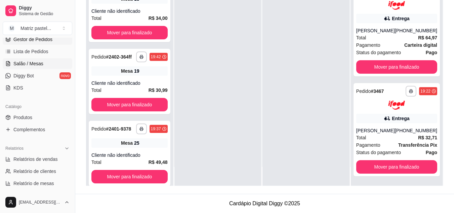
click at [41, 62] on span "Salão / Mesas" at bounding box center [28, 63] width 30 height 7
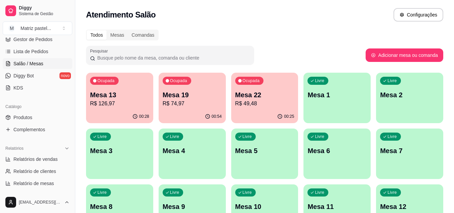
click at [250, 100] on p "R$ 49,48" at bounding box center [264, 103] width 59 height 8
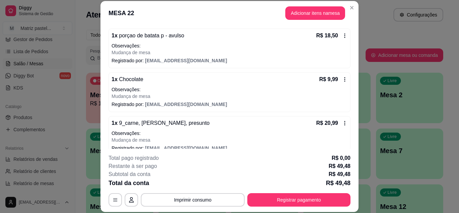
scroll to position [70, 0]
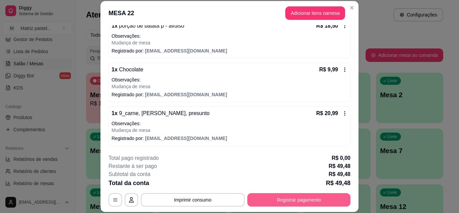
click at [286, 203] on button "Registrar pagamento" at bounding box center [298, 199] width 103 height 13
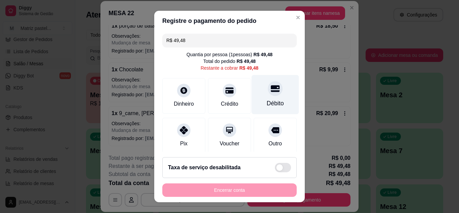
click at [272, 96] on div "Débito" at bounding box center [275, 94] width 47 height 39
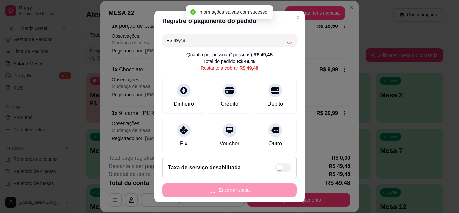
type input "R$ 0,00"
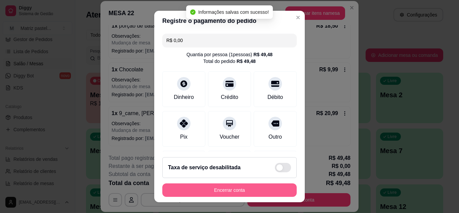
click at [230, 193] on button "Encerrar conta" at bounding box center [229, 189] width 134 height 13
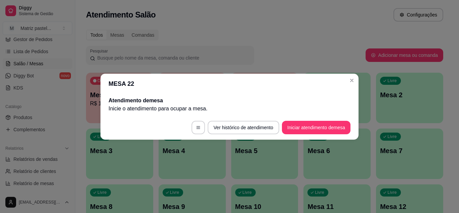
scroll to position [0, 0]
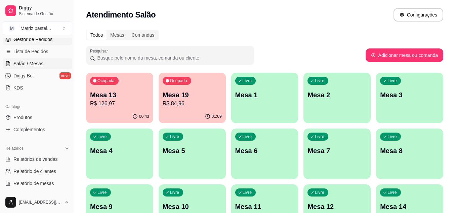
click at [37, 44] on link "Gestor de Pedidos" at bounding box center [38, 39] width 70 height 11
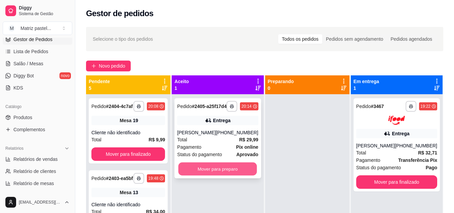
click at [205, 171] on button "Mover para preparo" at bounding box center [217, 168] width 79 height 13
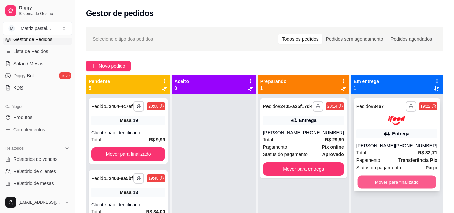
click at [380, 177] on button "Mover para finalizado" at bounding box center [396, 181] width 79 height 13
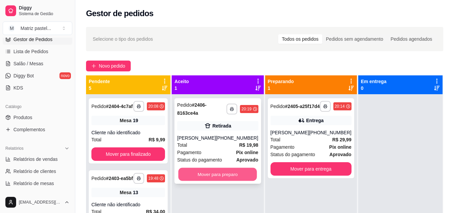
click at [219, 178] on button "Mover para preparo" at bounding box center [217, 174] width 79 height 13
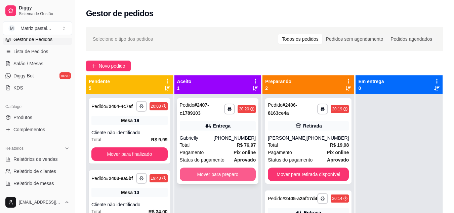
click at [210, 174] on button "Mover para preparo" at bounding box center [218, 173] width 76 height 13
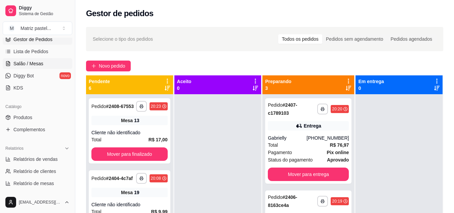
click at [30, 64] on span "Salão / Mesas" at bounding box center [28, 63] width 30 height 7
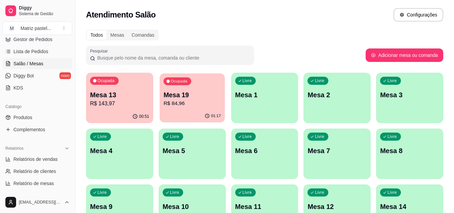
click at [174, 97] on p "Mesa 19" at bounding box center [191, 94] width 57 height 9
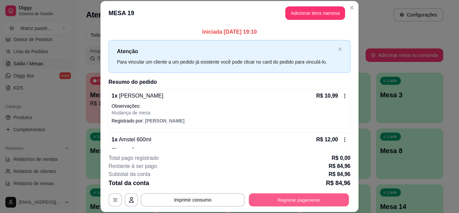
click at [269, 196] on button "Registrar pagamento" at bounding box center [299, 199] width 100 height 13
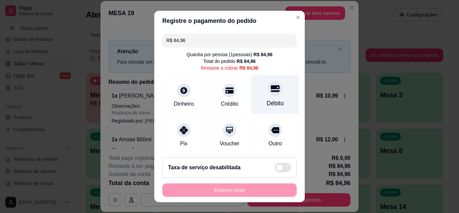
click at [261, 98] on div "Débito" at bounding box center [275, 94] width 47 height 39
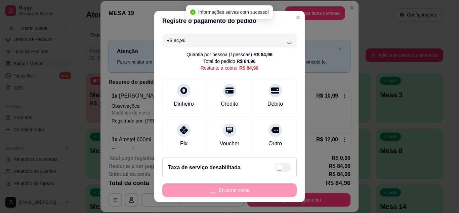
type input "R$ 0,00"
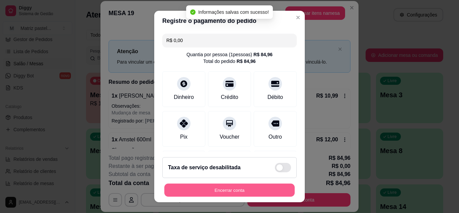
click at [228, 196] on button "Encerrar conta" at bounding box center [229, 190] width 130 height 13
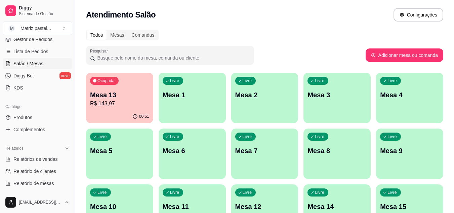
click at [129, 100] on p "R$ 143,97" at bounding box center [119, 103] width 59 height 8
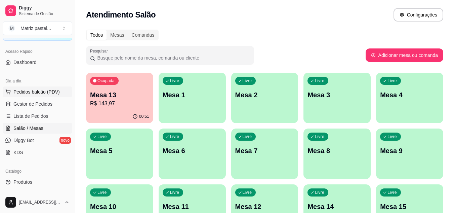
scroll to position [36, 0]
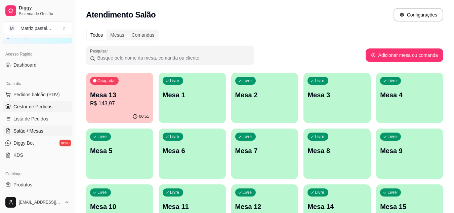
click at [29, 108] on span "Gestor de Pedidos" at bounding box center [32, 106] width 39 height 7
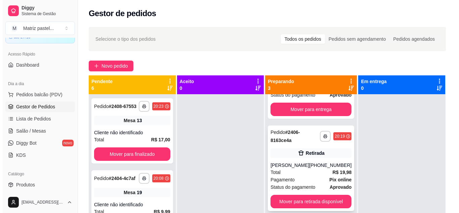
scroll to position [70, 0]
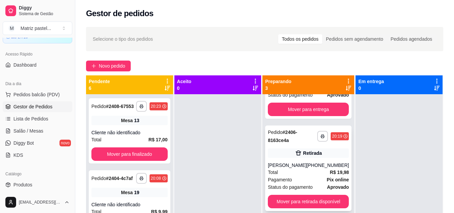
click at [288, 148] on div "Retirada" at bounding box center [308, 152] width 81 height 9
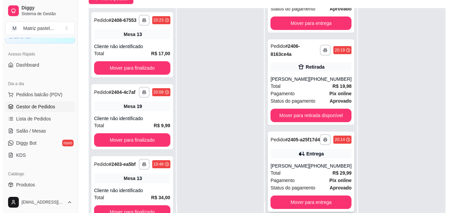
scroll to position [103, 0]
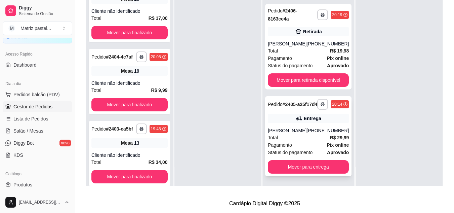
click at [296, 121] on icon at bounding box center [299, 118] width 7 height 7
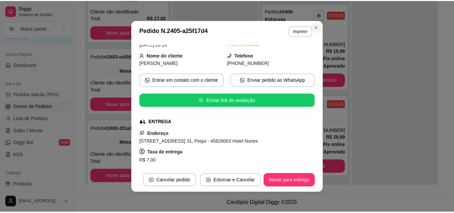
scroll to position [0, 0]
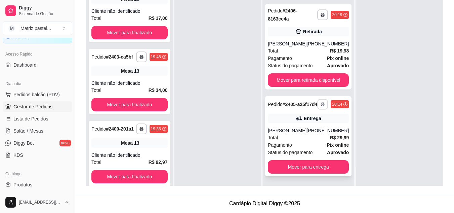
click at [322, 105] on rect "button" at bounding box center [323, 105] width 2 height 1
click at [295, 126] on button "IMPRESSORA" at bounding box center [296, 125] width 49 height 11
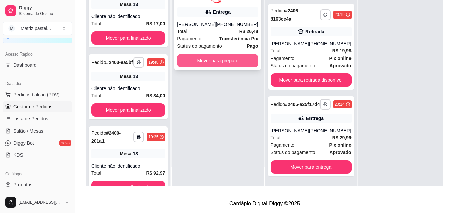
click at [232, 63] on button "Mover para preparo" at bounding box center [217, 60] width 81 height 13
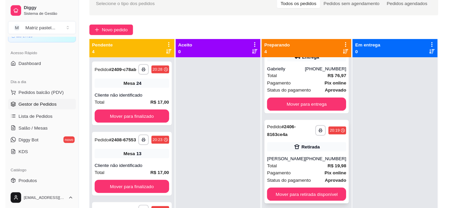
scroll to position [170, 0]
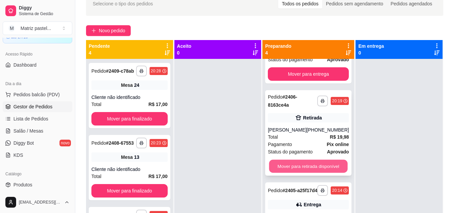
click at [294, 159] on button "Mover para retirada disponível" at bounding box center [308, 165] width 79 height 13
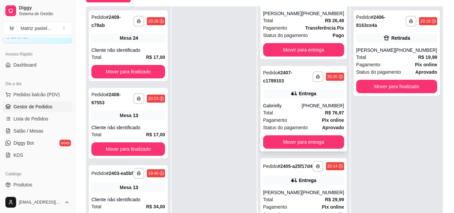
scroll to position [78, 0]
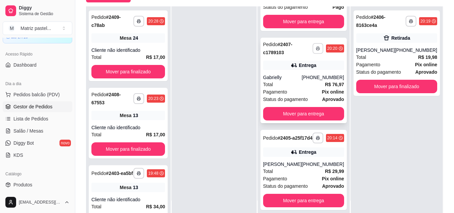
click at [316, 43] on button "button" at bounding box center [318, 48] width 11 height 11
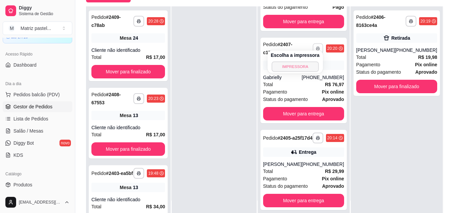
click at [305, 66] on button "IMPRESSORA" at bounding box center [295, 66] width 47 height 10
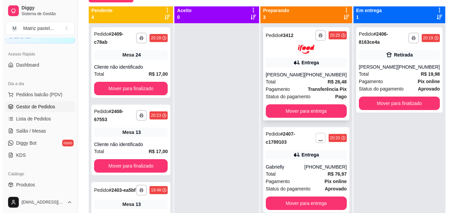
scroll to position [0, 0]
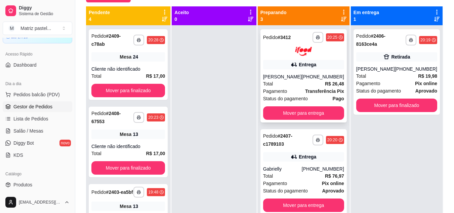
click at [307, 82] on div "Total R$ 26,48" at bounding box center [303, 83] width 81 height 7
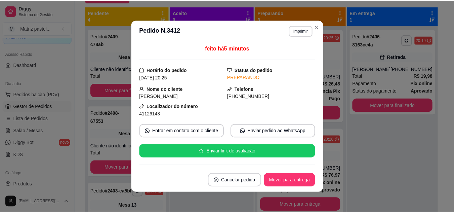
scroll to position [34, 0]
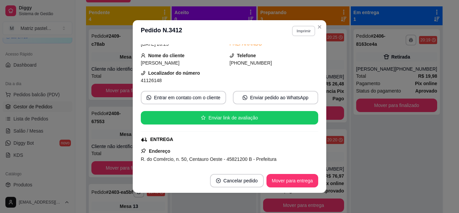
click at [308, 34] on button "Imprimir" at bounding box center [303, 31] width 23 height 10
click at [298, 58] on button "IMPRESSORA" at bounding box center [289, 54] width 49 height 11
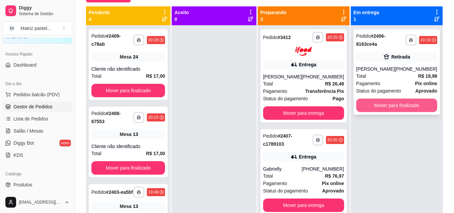
click at [383, 108] on button "Mover para finalizado" at bounding box center [396, 104] width 81 height 13
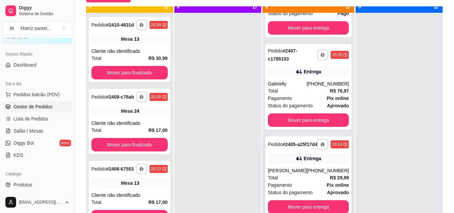
scroll to position [19, 0]
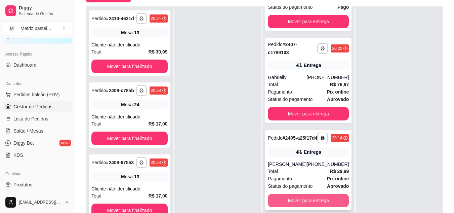
click at [304, 197] on button "Mover para entrega" at bounding box center [308, 200] width 81 height 13
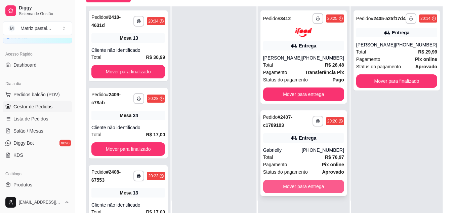
scroll to position [0, 0]
click at [295, 184] on button "Mover para entrega" at bounding box center [303, 185] width 81 height 13
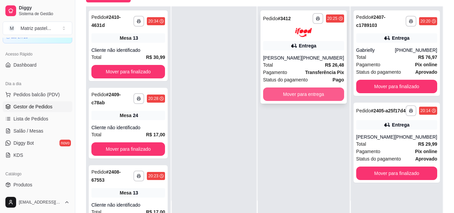
click at [283, 98] on button "Mover para entrega" at bounding box center [303, 93] width 81 height 13
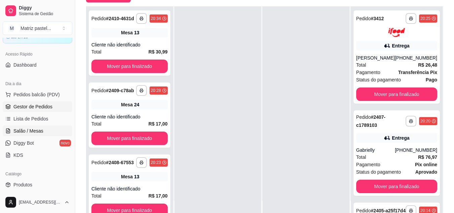
click at [26, 128] on span "Salão / Mesas" at bounding box center [28, 130] width 30 height 7
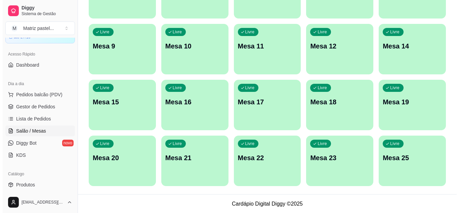
scroll to position [161, 0]
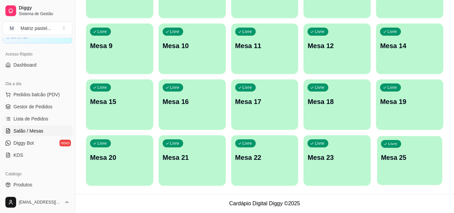
click at [402, 155] on p "Mesa 25" at bounding box center [409, 157] width 57 height 9
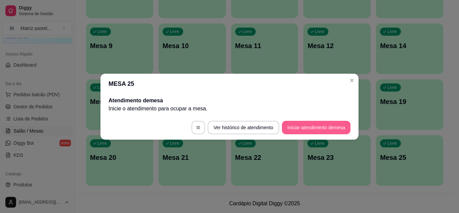
click at [309, 122] on button "Iniciar atendimento de mesa" at bounding box center [316, 127] width 69 height 13
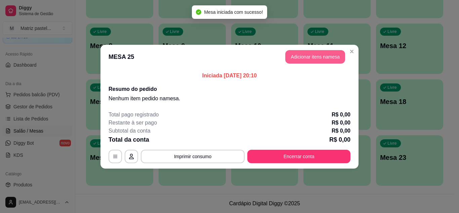
click at [309, 58] on button "Adicionar itens na mesa" at bounding box center [315, 56] width 60 height 13
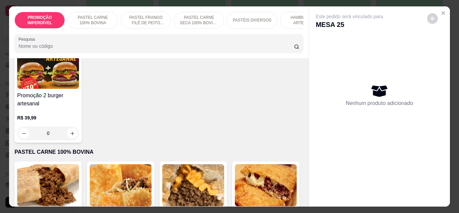
scroll to position [67, 0]
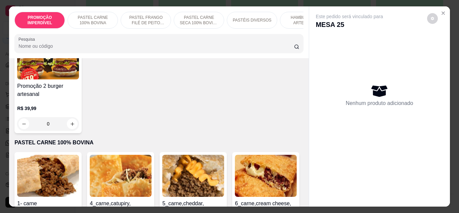
click at [69, 126] on div "0" at bounding box center [48, 123] width 62 height 13
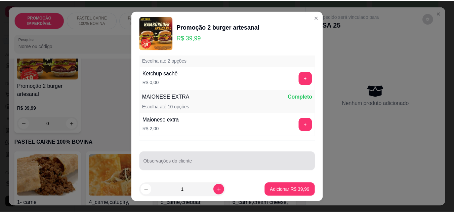
scroll to position [337, 0]
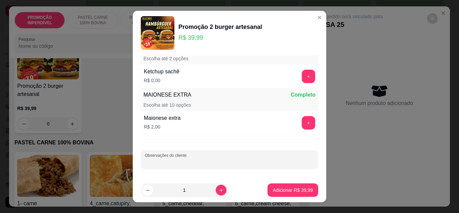
click at [186, 165] on input "Observações do cliente" at bounding box center [229, 162] width 169 height 7
type input "1 carne mal passada 1 bem passada"
click at [292, 189] on p "Adicionar R$ 39,99" at bounding box center [293, 190] width 40 height 7
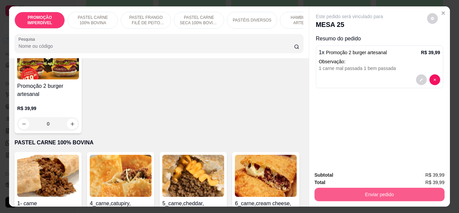
click at [365, 189] on button "Enviar pedido" at bounding box center [380, 194] width 130 height 13
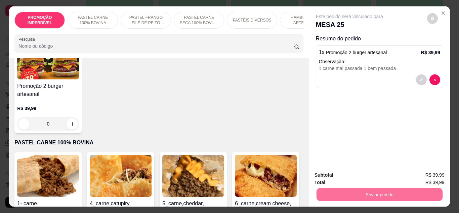
click at [418, 175] on button "Enviar pedido" at bounding box center [427, 175] width 37 height 12
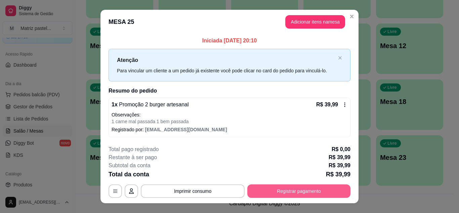
click at [276, 193] on button "Registrar pagamento" at bounding box center [298, 190] width 103 height 13
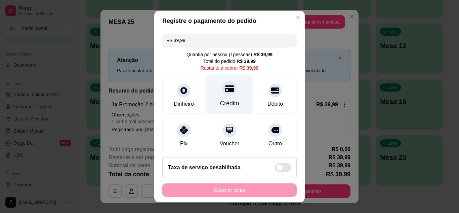
click at [225, 102] on div "Crédito" at bounding box center [229, 103] width 19 height 9
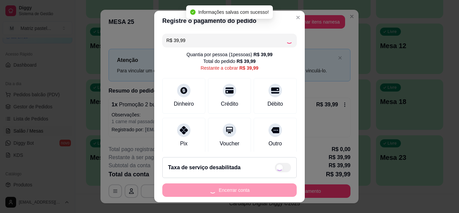
type input "R$ 0,00"
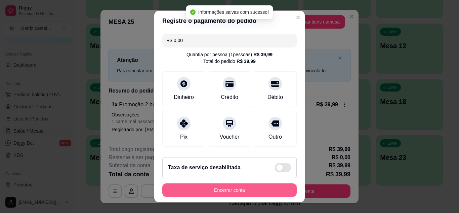
click at [230, 187] on button "Encerrar conta" at bounding box center [229, 189] width 134 height 13
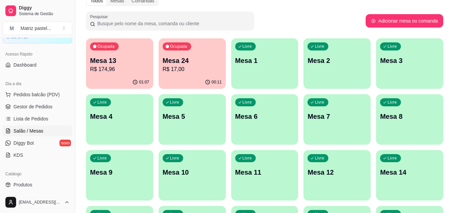
scroll to position [0, 0]
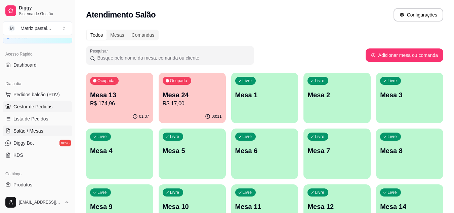
click at [35, 105] on span "Gestor de Pedidos" at bounding box center [32, 106] width 39 height 7
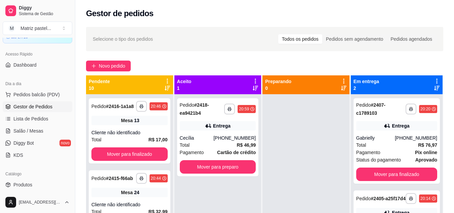
drag, startPoint x: 289, startPoint y: 162, endPoint x: 276, endPoint y: 163, distance: 12.5
click at [278, 164] on div at bounding box center [306, 200] width 87 height 213
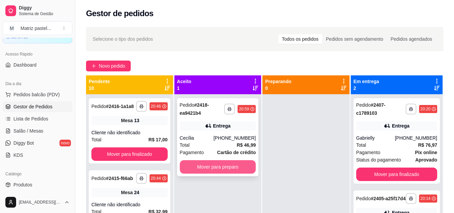
click at [251, 164] on button "Mover para preparo" at bounding box center [218, 166] width 76 height 13
click at [227, 171] on button "Mover para preparo" at bounding box center [218, 166] width 74 height 13
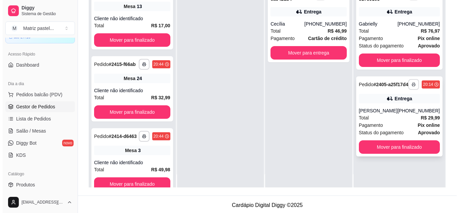
scroll to position [19, 0]
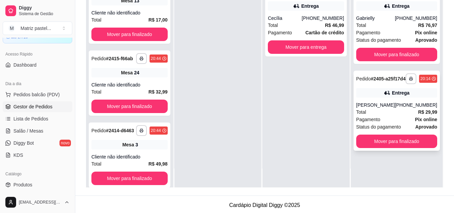
click at [388, 115] on div "Total R$ 29,99" at bounding box center [396, 111] width 81 height 7
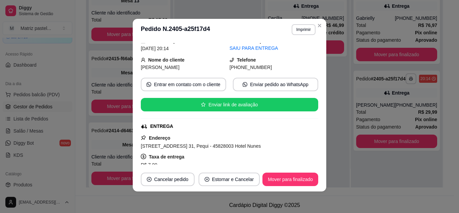
scroll to position [101, 0]
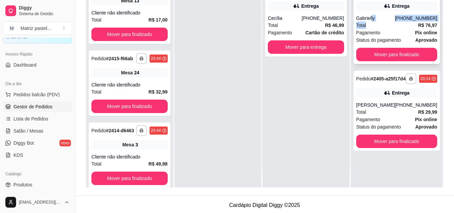
click at [372, 22] on div "**********" at bounding box center [397, 20] width 86 height 85
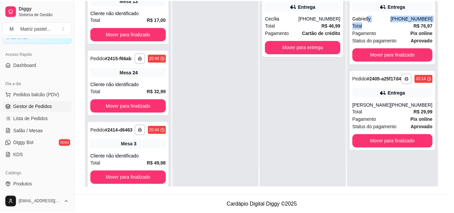
scroll to position [67, 0]
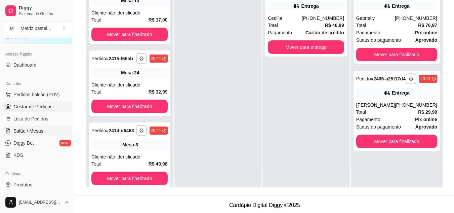
click at [26, 137] on ul "Pedidos balcão (PDV) Gestor de Pedidos Lista de Pedidos Salão / Mesas Diggy Bot…" at bounding box center [38, 124] width 70 height 71
click at [29, 130] on span "Salão / Mesas" at bounding box center [28, 130] width 30 height 7
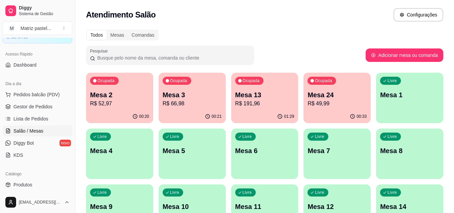
click at [129, 104] on p "R$ 52,97" at bounding box center [119, 103] width 59 height 8
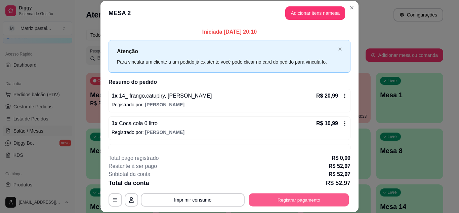
click at [286, 198] on button "Registrar pagamento" at bounding box center [299, 199] width 100 height 13
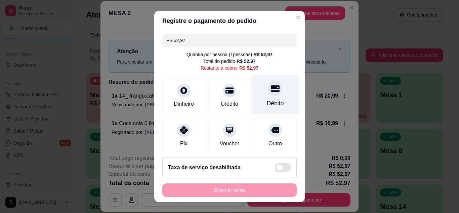
click at [274, 86] on div "Débito" at bounding box center [275, 94] width 47 height 39
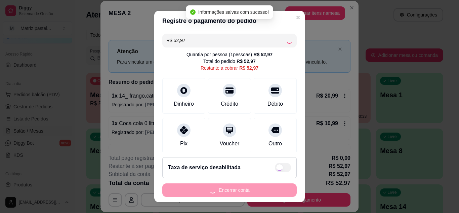
type input "R$ 0,00"
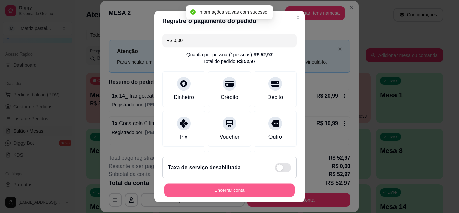
click at [233, 190] on button "Encerrar conta" at bounding box center [229, 190] width 130 height 13
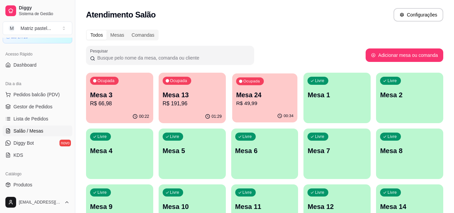
click at [247, 111] on div "00:34" at bounding box center [264, 116] width 65 height 13
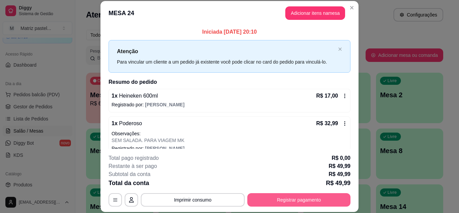
click at [287, 198] on button "Registrar pagamento" at bounding box center [298, 199] width 103 height 13
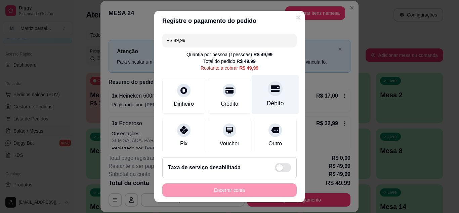
click at [260, 96] on div "Débito" at bounding box center [275, 94] width 47 height 39
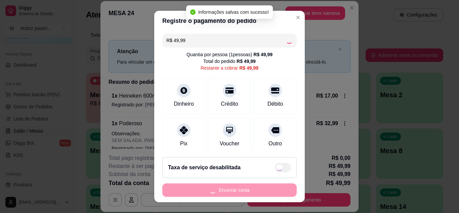
type input "R$ 0,00"
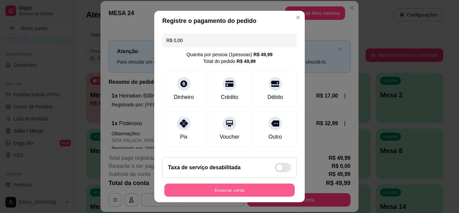
click at [264, 191] on button "Encerrar conta" at bounding box center [229, 190] width 130 height 13
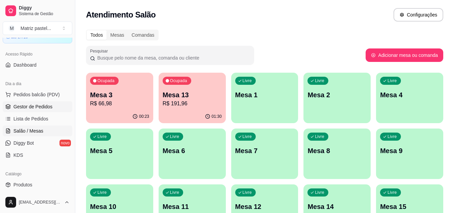
click at [42, 103] on span "Gestor de Pedidos" at bounding box center [32, 106] width 39 height 7
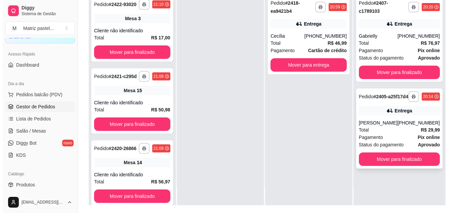
scroll to position [101, 0]
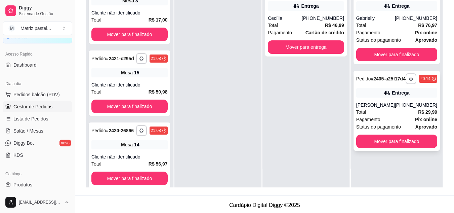
click at [371, 123] on span "Pagamento" at bounding box center [368, 119] width 24 height 7
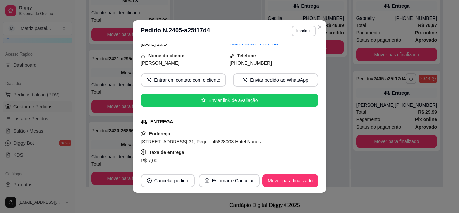
scroll to position [67, 0]
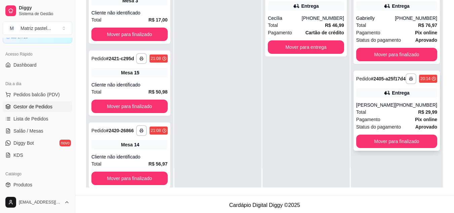
click at [388, 96] on icon at bounding box center [387, 92] width 7 height 7
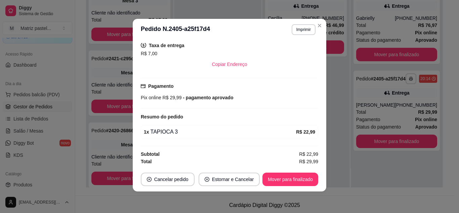
scroll to position [140, 0]
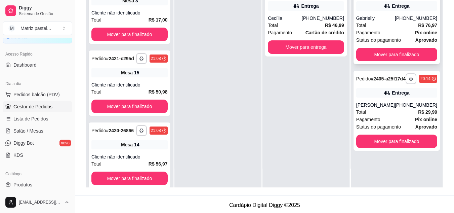
click at [376, 16] on div "Gabrielly" at bounding box center [375, 18] width 39 height 7
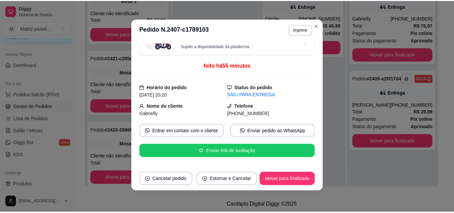
scroll to position [0, 0]
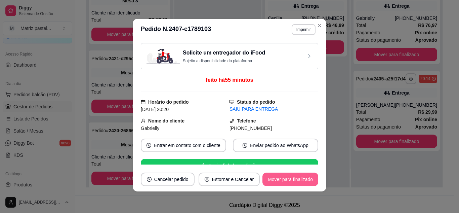
click at [283, 179] on button "Mover para finalizado" at bounding box center [291, 178] width 56 height 13
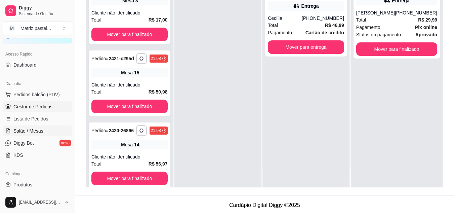
click at [34, 131] on span "Salão / Mesas" at bounding box center [28, 130] width 30 height 7
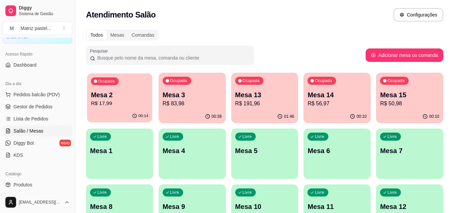
click at [108, 103] on p "R$ 17,99" at bounding box center [119, 103] width 57 height 8
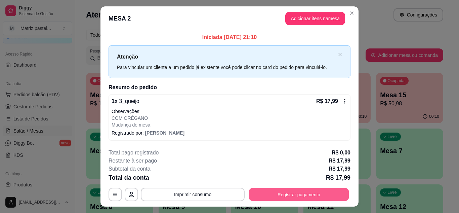
click at [296, 190] on button "Registrar pagamento" at bounding box center [299, 194] width 100 height 13
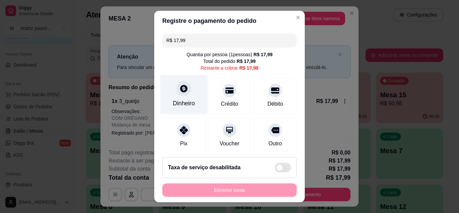
click at [187, 96] on div "Dinheiro" at bounding box center [183, 94] width 47 height 39
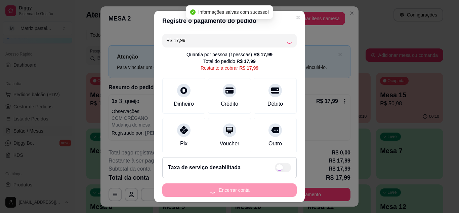
type input "R$ 0,00"
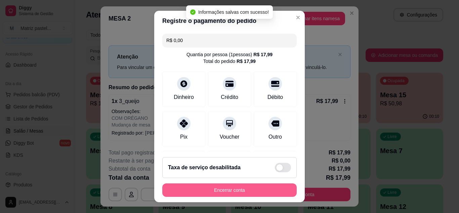
click at [236, 192] on button "Encerrar conta" at bounding box center [229, 189] width 134 height 13
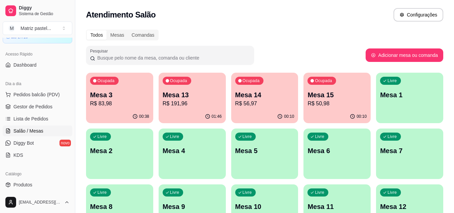
click at [162, 94] on div "Ocupada Mesa 13 R$ 191,96" at bounding box center [192, 91] width 67 height 37
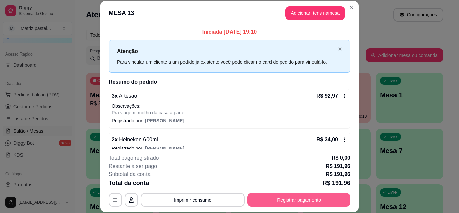
click at [300, 206] on button "Registrar pagamento" at bounding box center [298, 199] width 103 height 13
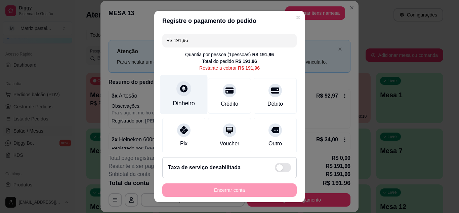
click at [187, 85] on div "Dinheiro" at bounding box center [183, 94] width 47 height 39
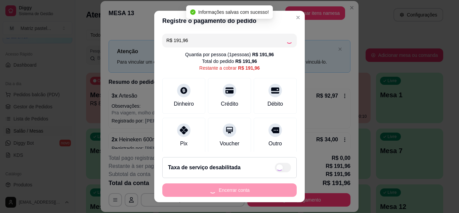
type input "R$ 0,00"
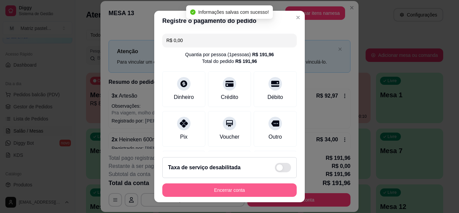
click at [264, 192] on button "Encerrar conta" at bounding box center [229, 189] width 134 height 13
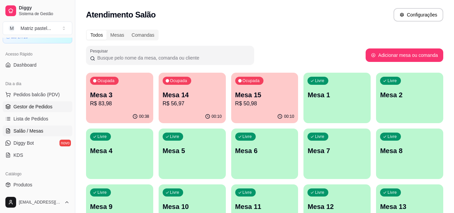
click at [47, 103] on link "Gestor de Pedidos" at bounding box center [38, 106] width 70 height 11
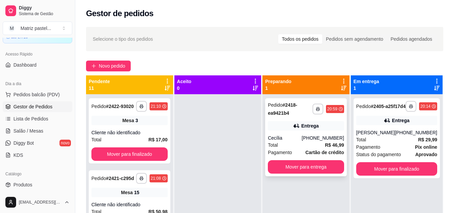
scroll to position [19, 0]
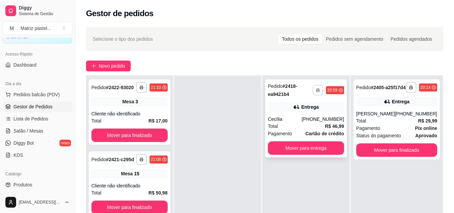
click at [315, 92] on button "button" at bounding box center [318, 90] width 10 height 10
click at [299, 110] on button "IMPRESSORA" at bounding box center [300, 113] width 47 height 10
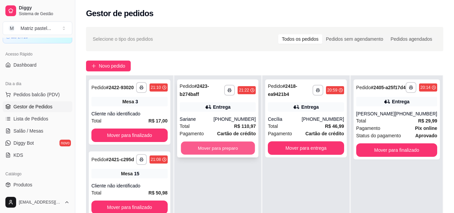
click at [196, 143] on button "Mover para preparo" at bounding box center [218, 148] width 74 height 13
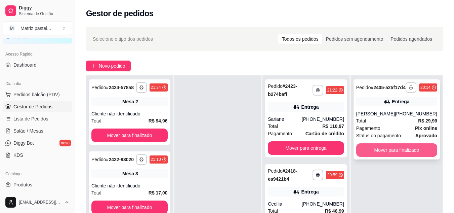
click at [390, 154] on button "Mover para finalizado" at bounding box center [396, 149] width 81 height 13
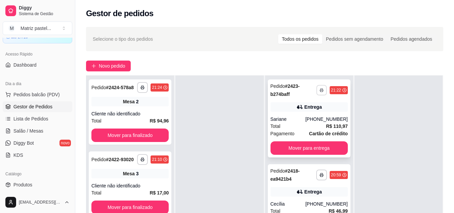
click at [320, 91] on icon "button" at bounding box center [321, 90] width 3 height 1
click at [320, 114] on div "Escolha a impressora IMPRESSORA" at bounding box center [299, 108] width 55 height 23
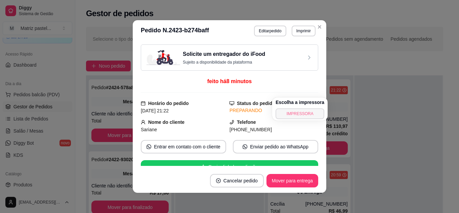
click at [288, 114] on button "IMPRESSORA" at bounding box center [300, 113] width 49 height 11
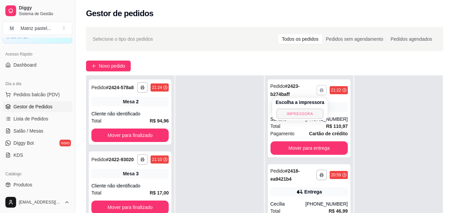
click at [285, 113] on button "IMPRESSORA" at bounding box center [299, 113] width 47 height 10
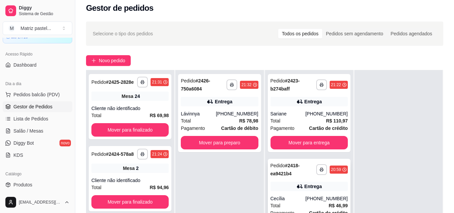
scroll to position [34, 0]
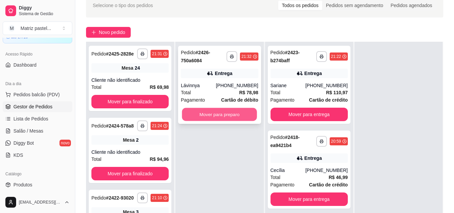
click at [236, 114] on button "Mover para preparo" at bounding box center [219, 114] width 75 height 13
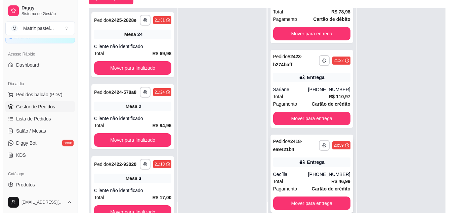
scroll to position [48, 0]
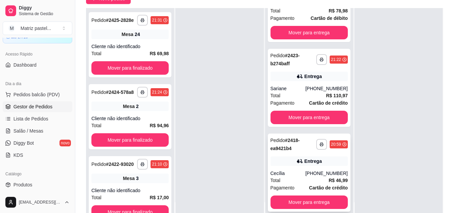
click at [291, 150] on div "Pedido # 2418-ea9421b4" at bounding box center [294, 144] width 46 height 16
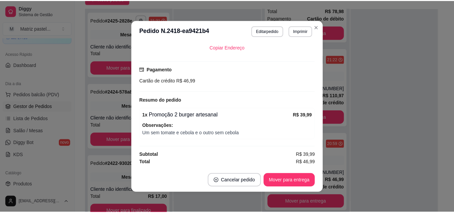
scroll to position [1, 0]
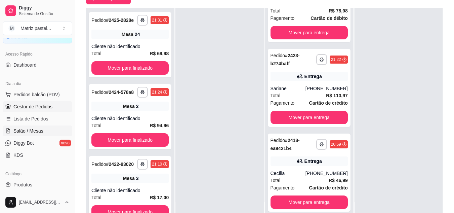
click at [33, 134] on link "Salão / Mesas" at bounding box center [38, 130] width 70 height 11
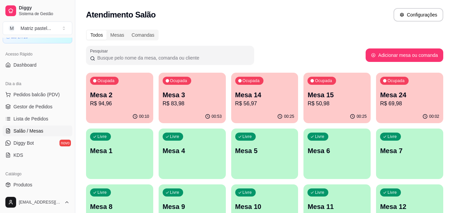
click at [284, 104] on p "R$ 56,97" at bounding box center [264, 103] width 59 height 8
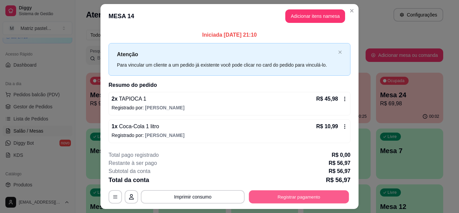
click at [304, 194] on button "Registrar pagamento" at bounding box center [299, 196] width 100 height 13
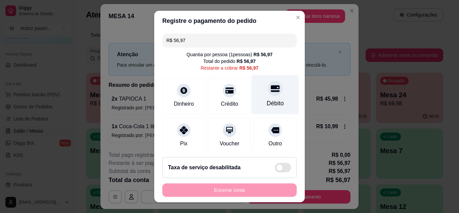
click at [264, 96] on div "Débito" at bounding box center [275, 94] width 47 height 39
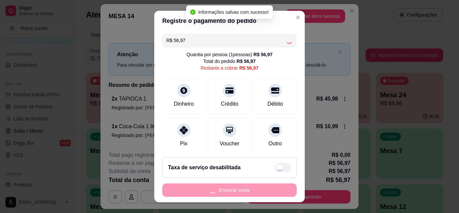
type input "R$ 0,00"
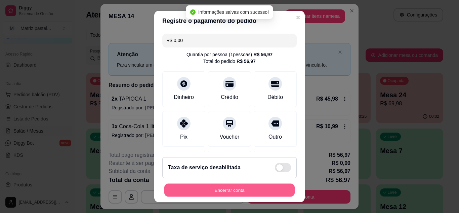
click at [212, 188] on button "Encerrar conta" at bounding box center [229, 190] width 130 height 13
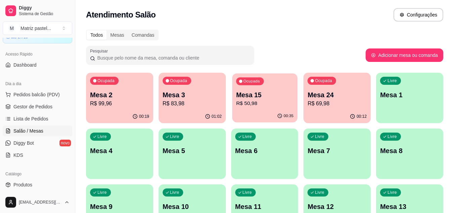
click at [256, 107] on p "R$ 50,98" at bounding box center [264, 103] width 57 height 8
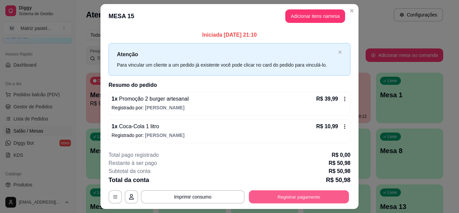
click at [284, 194] on button "Registrar pagamento" at bounding box center [299, 196] width 100 height 13
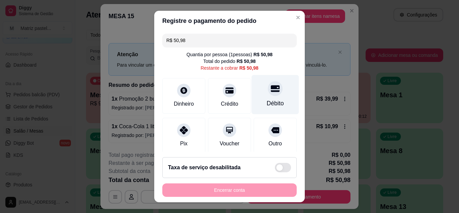
click at [271, 90] on icon at bounding box center [275, 88] width 9 height 7
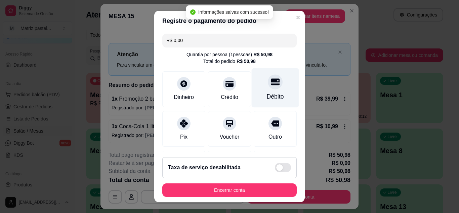
type input "R$ 0,00"
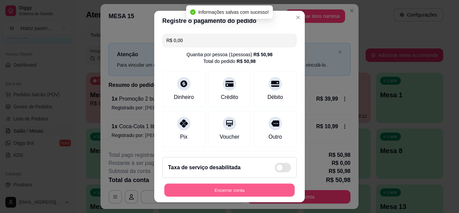
click at [230, 188] on button "Encerrar conta" at bounding box center [229, 190] width 130 height 13
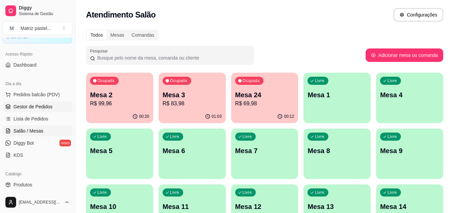
click at [29, 110] on span "Gestor de Pedidos" at bounding box center [32, 106] width 39 height 7
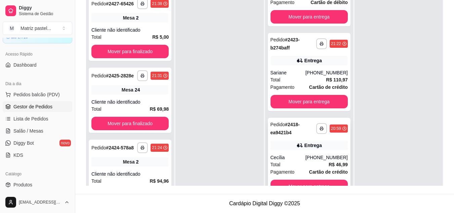
scroll to position [48, 0]
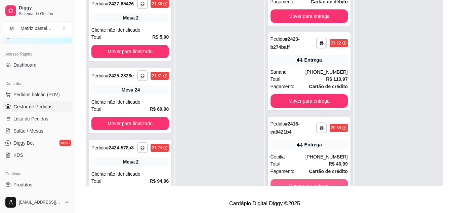
click at [300, 180] on button "Mover para entrega" at bounding box center [309, 185] width 77 height 13
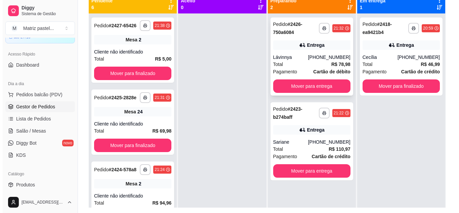
scroll to position [69, 0]
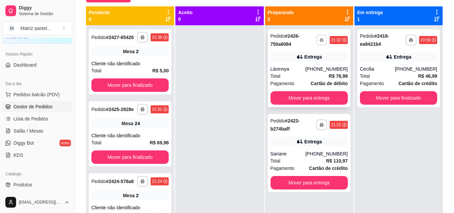
click at [318, 42] on button "button" at bounding box center [321, 40] width 10 height 10
click at [306, 64] on button "IMPRESSORA" at bounding box center [300, 63] width 47 height 10
click at [309, 144] on div "Entrega" at bounding box center [313, 141] width 17 height 7
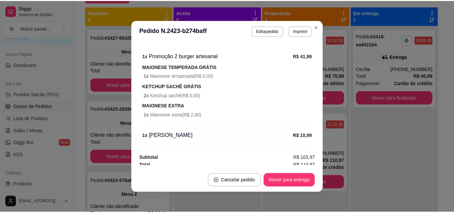
scroll to position [360, 0]
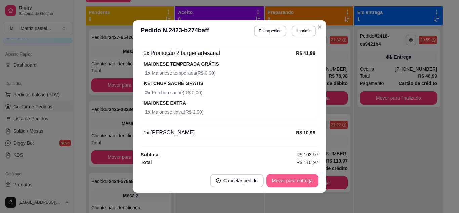
click at [286, 185] on button "Mover para entrega" at bounding box center [293, 180] width 52 height 13
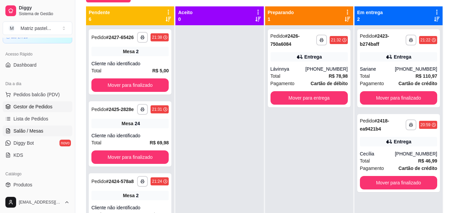
click at [21, 135] on link "Salão / Mesas" at bounding box center [38, 130] width 70 height 11
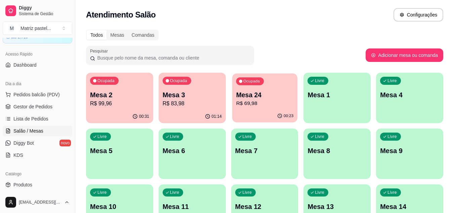
click at [270, 108] on div "Ocupada Mesa 24 R$ 69,98" at bounding box center [264, 91] width 65 height 36
click at [183, 103] on p "R$ 83,98" at bounding box center [192, 103] width 59 height 8
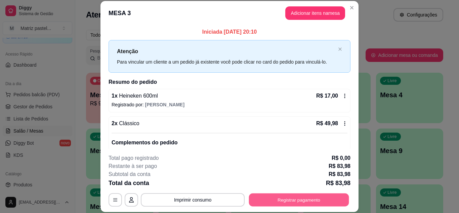
click at [284, 199] on button "Registrar pagamento" at bounding box center [299, 199] width 100 height 13
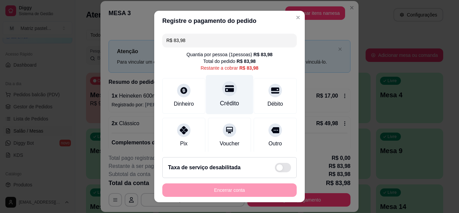
click at [222, 98] on div "Crédito" at bounding box center [229, 94] width 47 height 39
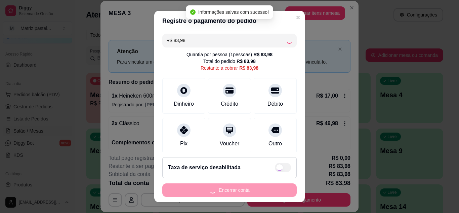
type input "R$ 0,00"
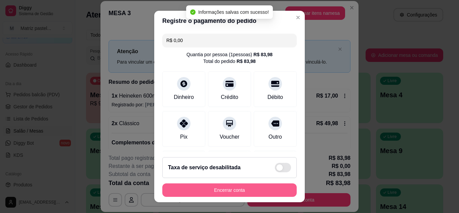
click at [211, 189] on button "Encerrar conta" at bounding box center [229, 189] width 134 height 13
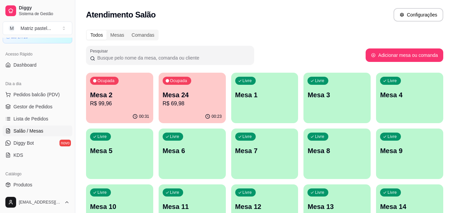
click at [178, 105] on p "R$ 69,98" at bounding box center [192, 103] width 59 height 8
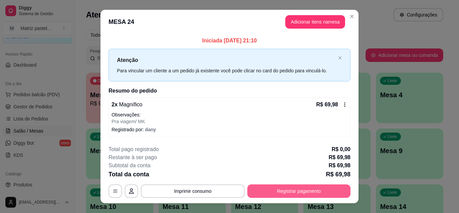
click at [312, 197] on button "Registrar pagamento" at bounding box center [298, 190] width 103 height 13
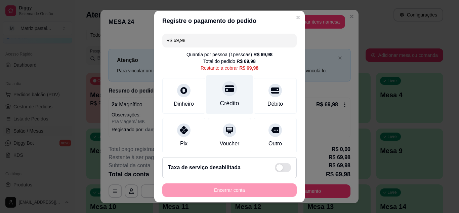
click at [231, 92] on div "Crédito" at bounding box center [229, 94] width 47 height 39
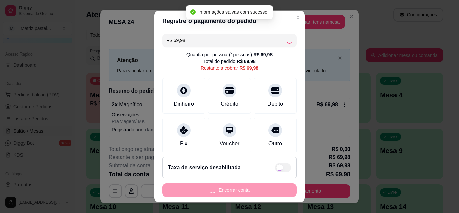
type input "R$ 0,00"
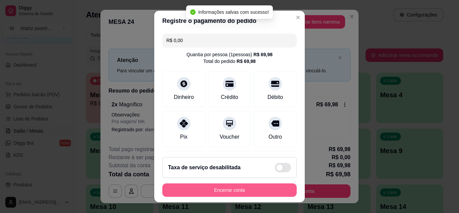
click at [229, 186] on button "Encerrar conta" at bounding box center [229, 189] width 134 height 13
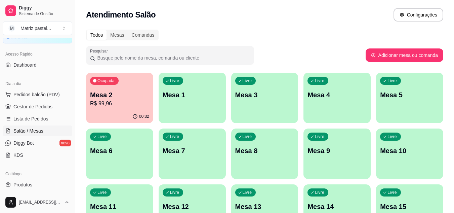
click at [103, 103] on p "R$ 99,96" at bounding box center [119, 103] width 59 height 8
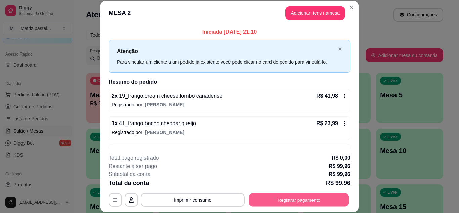
click at [317, 200] on button "Registrar pagamento" at bounding box center [299, 199] width 100 height 13
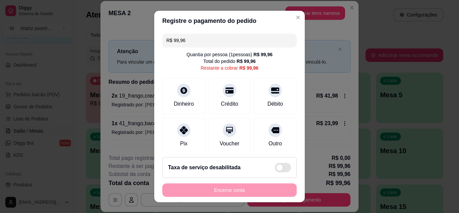
click at [217, 41] on input "R$ 99,96" at bounding box center [229, 40] width 126 height 13
click at [272, 97] on div "Débito" at bounding box center [275, 94] width 47 height 39
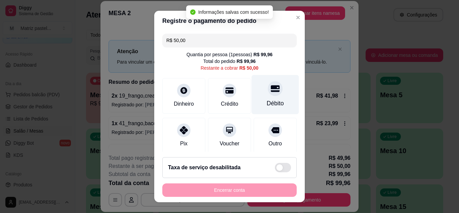
click at [272, 97] on div "Débito" at bounding box center [275, 94] width 47 height 39
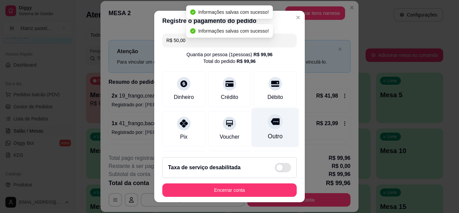
type input "R$ 0,00"
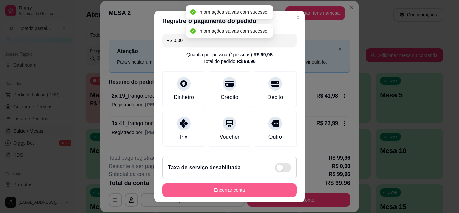
click at [246, 195] on button "Encerrar conta" at bounding box center [229, 189] width 134 height 13
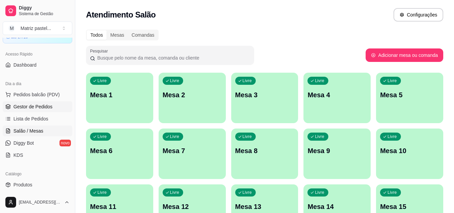
click at [43, 109] on span "Gestor de Pedidos" at bounding box center [32, 106] width 39 height 7
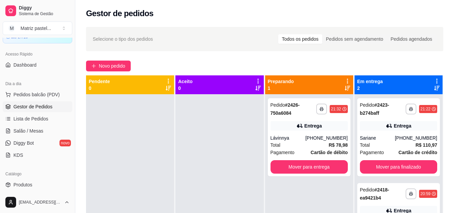
click at [303, 176] on div "**********" at bounding box center [309, 200] width 88 height 213
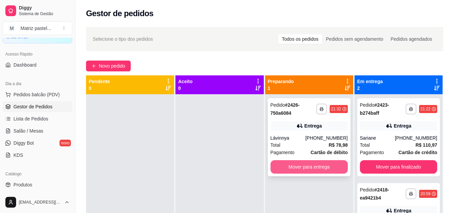
click at [307, 169] on button "Mover para entrega" at bounding box center [309, 166] width 77 height 13
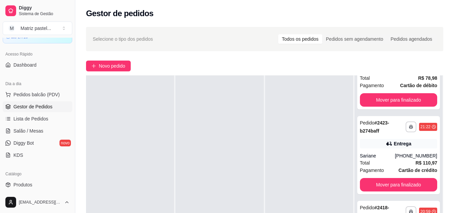
scroll to position [101, 0]
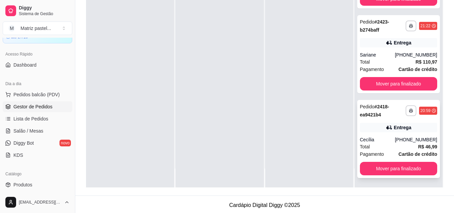
click at [380, 165] on button "Mover para finalizado" at bounding box center [398, 168] width 77 height 13
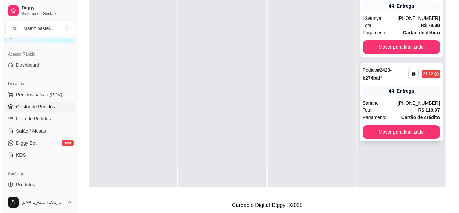
scroll to position [0, 0]
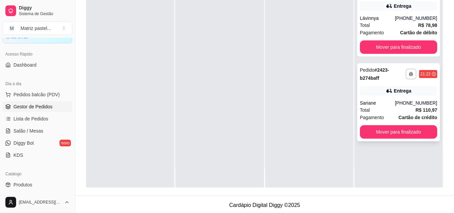
click at [374, 109] on div "Total R$ 110,97" at bounding box center [398, 109] width 77 height 7
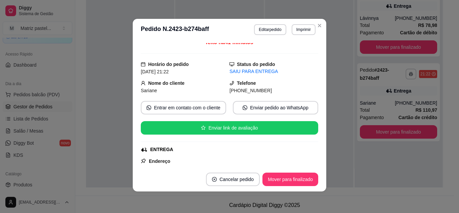
scroll to position [67, 0]
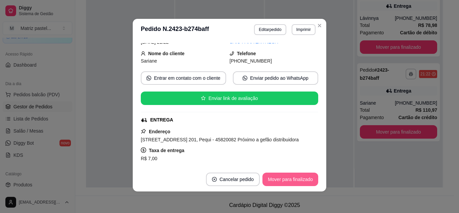
click at [288, 176] on button "Mover para finalizado" at bounding box center [291, 178] width 56 height 13
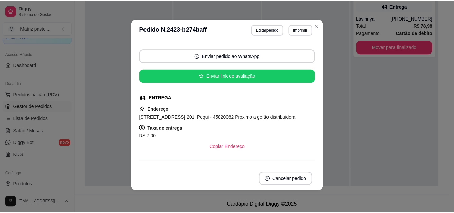
scroll to position [45, 0]
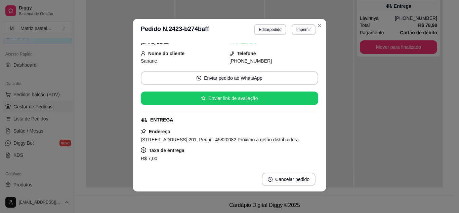
click at [317, 32] on header "**********" at bounding box center [230, 30] width 194 height 22
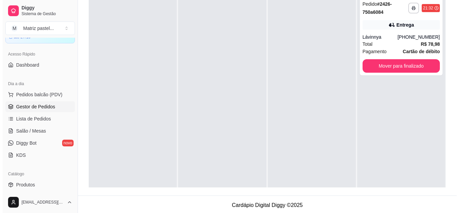
scroll to position [34, 0]
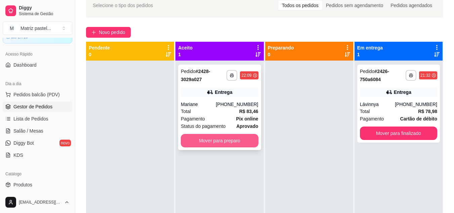
click at [212, 144] on button "Mover para preparo" at bounding box center [219, 140] width 77 height 13
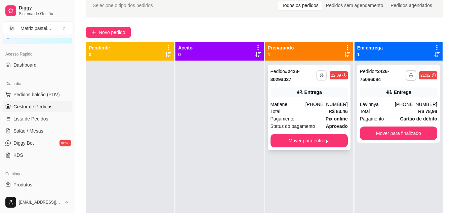
click at [321, 73] on button "button" at bounding box center [321, 75] width 10 height 10
click at [313, 99] on button "IMPRESSORA" at bounding box center [300, 98] width 49 height 11
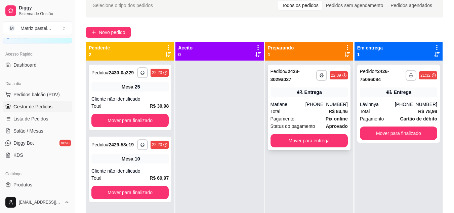
click at [269, 84] on div "**********" at bounding box center [309, 107] width 83 height 85
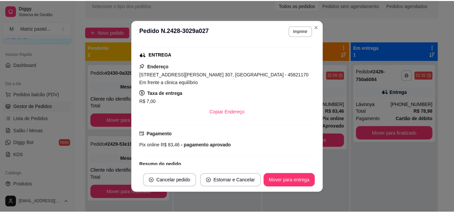
scroll to position [134, 0]
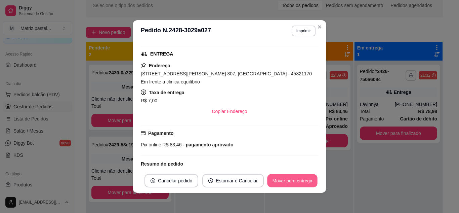
click at [282, 176] on button "Mover para entrega" at bounding box center [292, 180] width 50 height 13
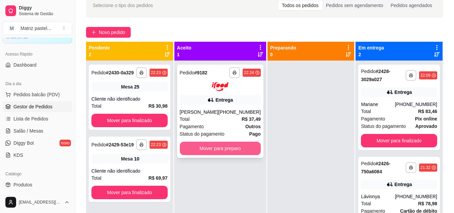
click at [234, 151] on button "Mover para preparo" at bounding box center [220, 148] width 81 height 13
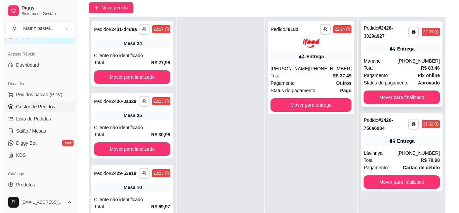
scroll to position [67, 0]
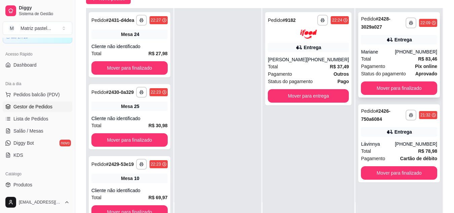
click at [377, 55] on div "Total R$ 83,46" at bounding box center [399, 58] width 76 height 7
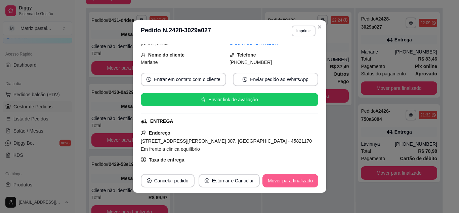
click at [275, 176] on button "Mover para finalizado" at bounding box center [291, 180] width 56 height 13
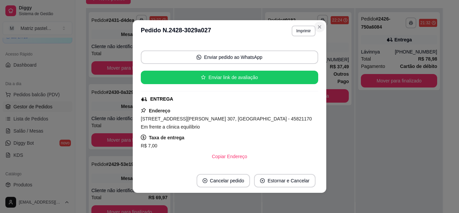
scroll to position [45, 0]
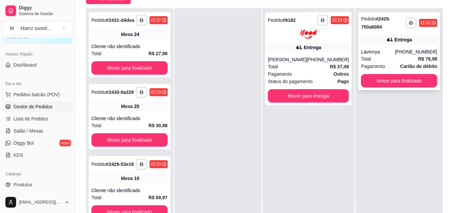
click at [389, 40] on div "Entrega" at bounding box center [399, 39] width 76 height 9
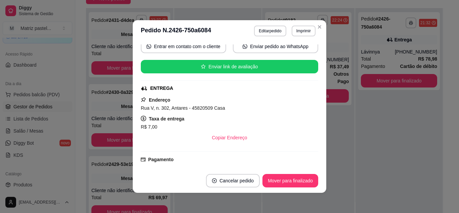
scroll to position [34, 0]
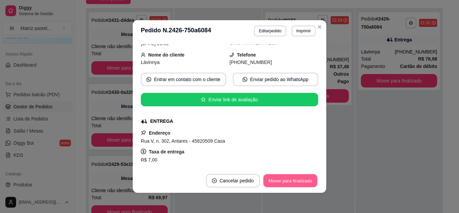
click at [292, 180] on button "Mover para finalizado" at bounding box center [291, 180] width 54 height 13
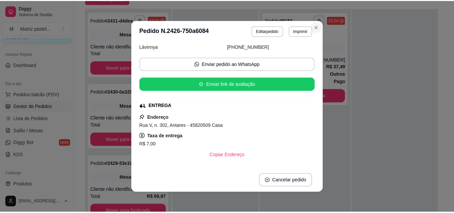
scroll to position [19, 0]
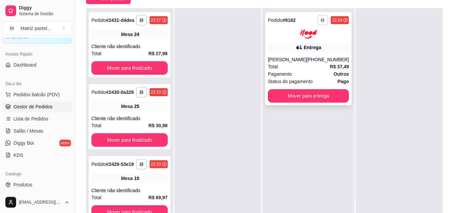
click at [321, 18] on icon "button" at bounding box center [323, 20] width 4 height 4
click at [311, 43] on button "IMPRESSORA" at bounding box center [300, 43] width 47 height 10
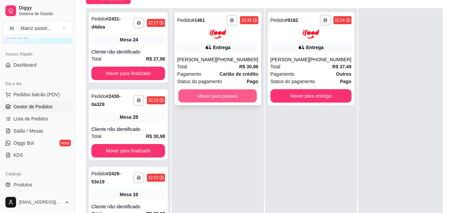
click at [217, 100] on button "Mover para preparo" at bounding box center [217, 95] width 79 height 13
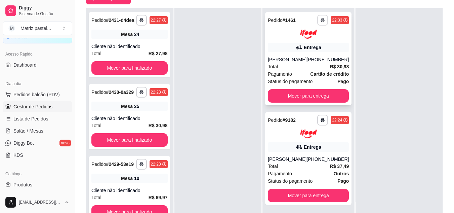
click at [321, 22] on icon "button" at bounding box center [323, 20] width 4 height 4
click at [313, 39] on button "IMPRESSORA" at bounding box center [300, 43] width 47 height 10
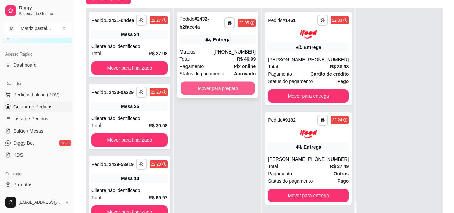
click at [248, 87] on button "Mover para preparo" at bounding box center [218, 88] width 74 height 13
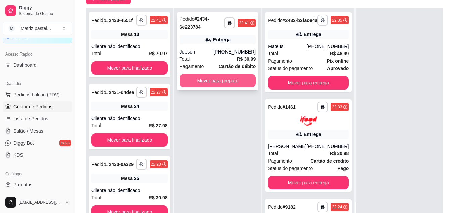
click at [217, 80] on button "Mover para preparo" at bounding box center [218, 80] width 76 height 13
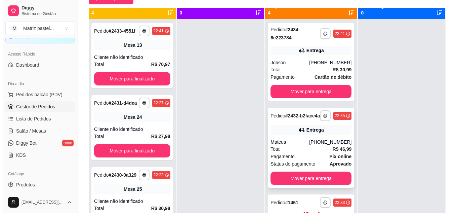
scroll to position [0, 0]
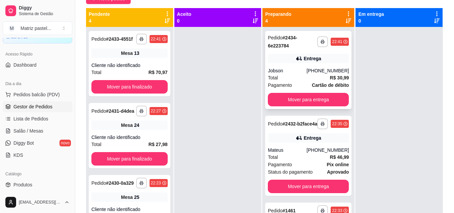
click at [288, 71] on div "Jobson" at bounding box center [287, 70] width 39 height 7
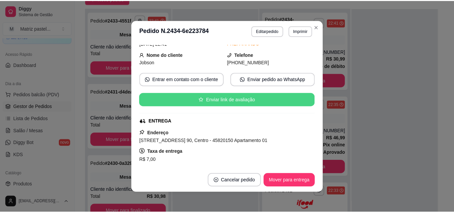
scroll to position [101, 0]
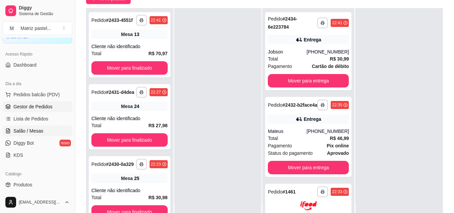
click at [24, 129] on span "Salão / Mesas" at bounding box center [28, 130] width 30 height 7
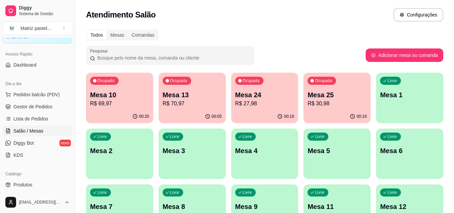
click at [263, 105] on p "R$ 27,98" at bounding box center [264, 103] width 59 height 8
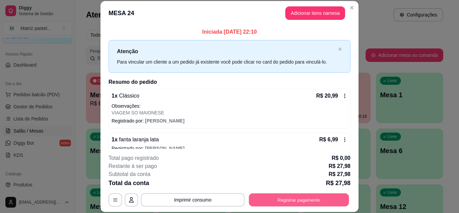
click at [277, 195] on button "Registrar pagamento" at bounding box center [299, 199] width 100 height 13
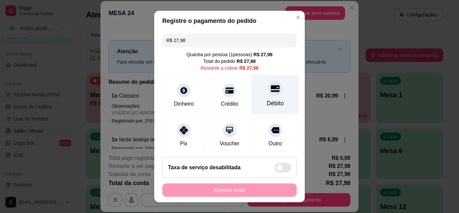
click at [267, 107] on div "Débito" at bounding box center [275, 103] width 17 height 9
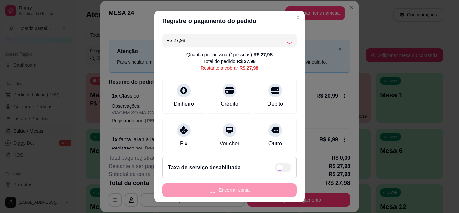
type input "R$ 0,00"
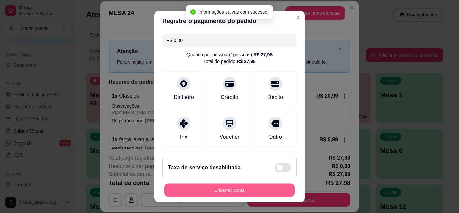
click at [242, 193] on button "Encerrar conta" at bounding box center [229, 190] width 130 height 13
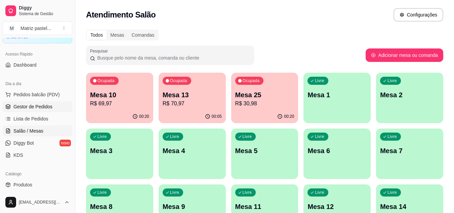
click at [24, 108] on span "Gestor de Pedidos" at bounding box center [32, 106] width 39 height 7
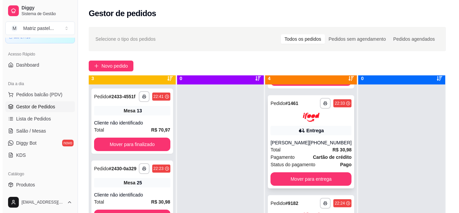
scroll to position [19, 0]
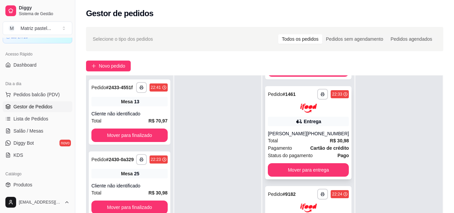
click at [296, 124] on icon at bounding box center [299, 121] width 7 height 7
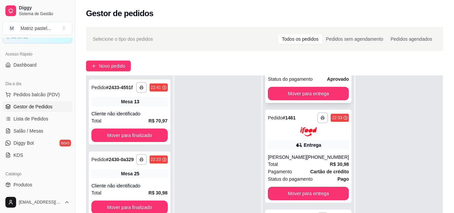
scroll to position [103, 0]
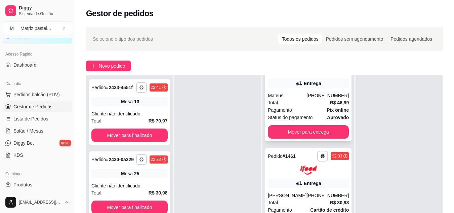
click at [299, 106] on div "Total R$ 46,99" at bounding box center [308, 102] width 81 height 7
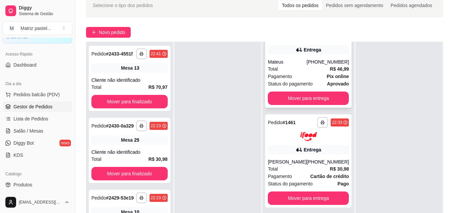
scroll to position [69, 0]
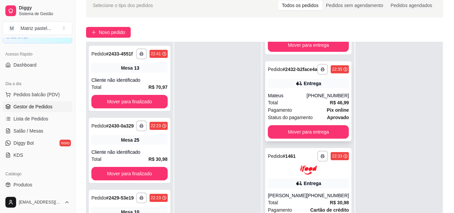
click at [297, 87] on icon at bounding box center [299, 83] width 7 height 7
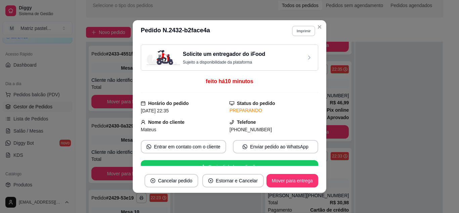
click at [301, 28] on button "Imprimir" at bounding box center [303, 31] width 23 height 10
click at [290, 54] on button "IMPRESSORA" at bounding box center [289, 54] width 49 height 11
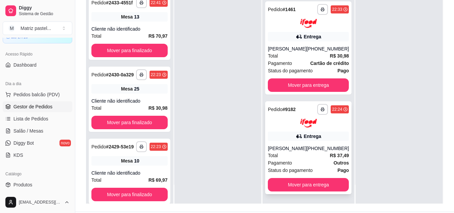
scroll to position [101, 0]
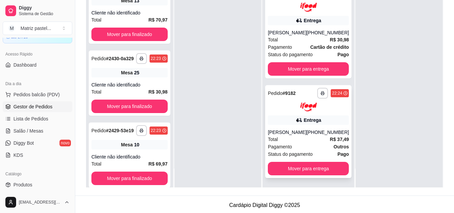
click at [317, 95] on button "button" at bounding box center [322, 93] width 11 height 11
click at [299, 115] on button "IMPRESSORA" at bounding box center [300, 113] width 39 height 9
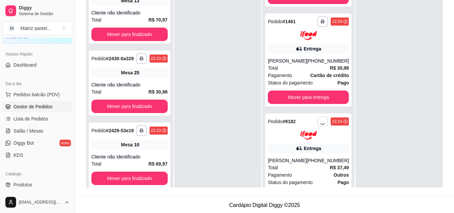
scroll to position [67, 0]
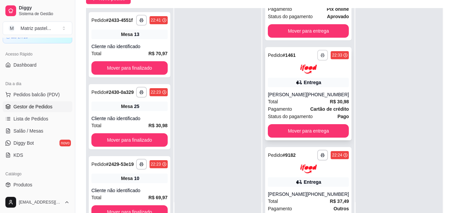
click at [317, 61] on button "button" at bounding box center [322, 55] width 11 height 11
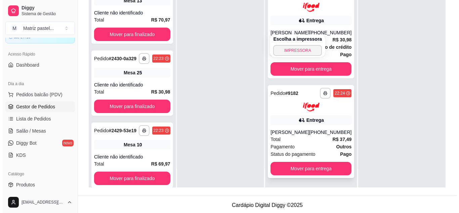
scroll to position [103, 0]
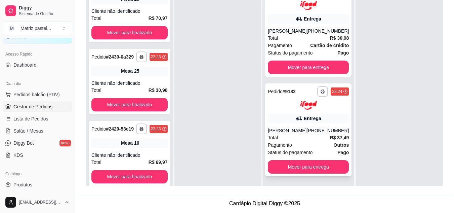
click at [298, 122] on div "Entrega" at bounding box center [308, 118] width 81 height 9
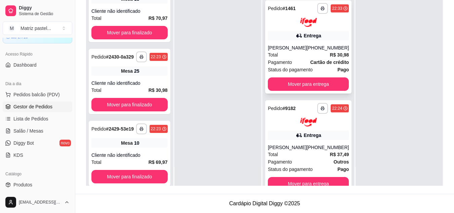
scroll to position [136, 0]
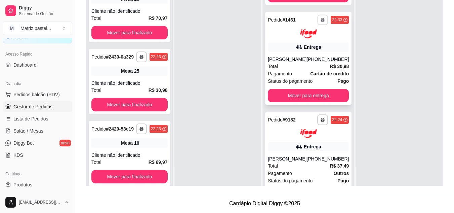
click at [318, 25] on button "button" at bounding box center [323, 19] width 10 height 10
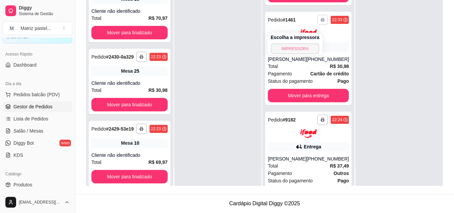
click at [304, 50] on button "IMPRESSORA" at bounding box center [295, 48] width 49 height 11
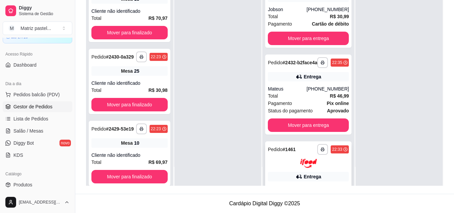
scroll to position [2, 0]
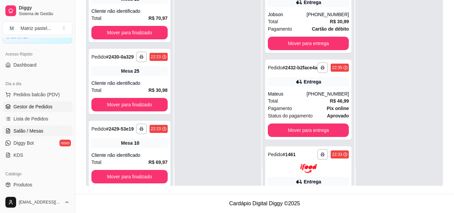
click at [40, 130] on span "Salão / Mesas" at bounding box center [28, 130] width 30 height 7
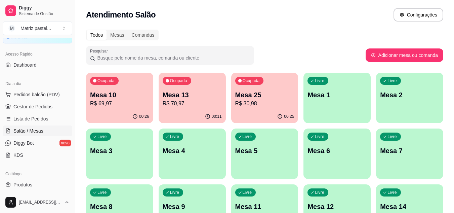
click at [119, 110] on div "Ocupada Mesa 10 R$ 69,97" at bounding box center [119, 91] width 67 height 37
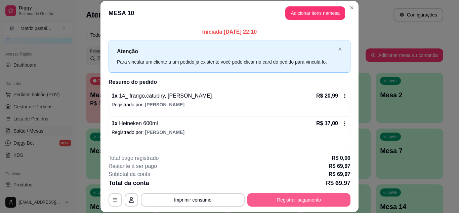
click at [271, 201] on button "Registrar pagamento" at bounding box center [298, 199] width 103 height 13
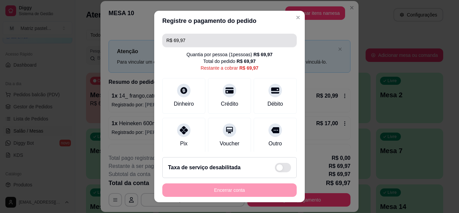
click at [221, 41] on input "R$ 69,97" at bounding box center [229, 40] width 126 height 13
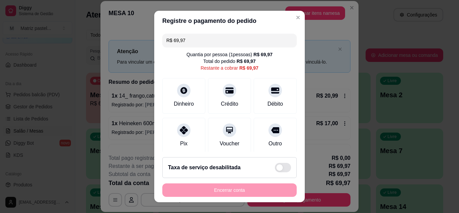
click at [221, 41] on input "R$ 69,97" at bounding box center [229, 40] width 126 height 13
click at [268, 94] on div at bounding box center [275, 88] width 15 height 15
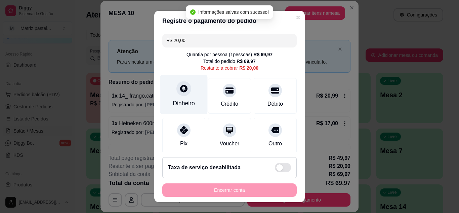
click at [171, 89] on div "Dinheiro" at bounding box center [183, 94] width 47 height 39
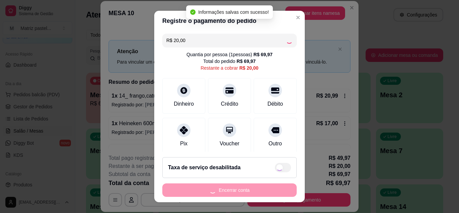
type input "R$ 0,00"
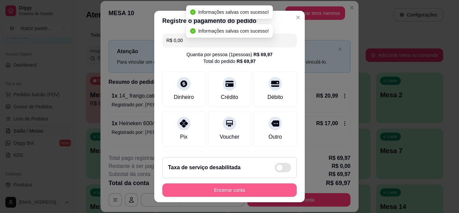
click at [247, 192] on button "Encerrar conta" at bounding box center [229, 189] width 134 height 13
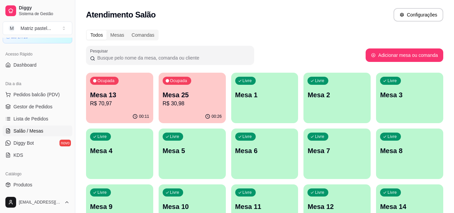
click at [200, 112] on div "00:26" at bounding box center [192, 116] width 67 height 13
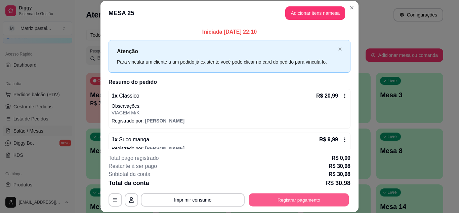
click at [284, 194] on button "Registrar pagamento" at bounding box center [299, 199] width 100 height 13
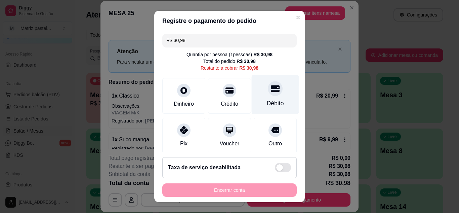
click at [256, 88] on div "Débito" at bounding box center [275, 94] width 47 height 39
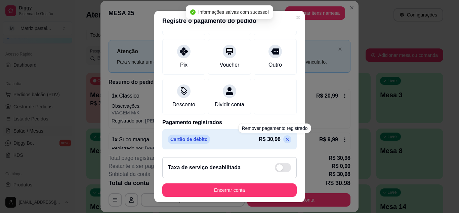
click at [285, 138] on icon at bounding box center [287, 138] width 5 height 5
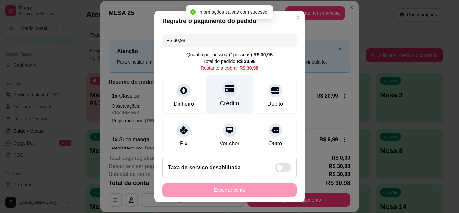
click at [225, 96] on div "Crédito" at bounding box center [229, 94] width 47 height 39
type input "R$ 0,00"
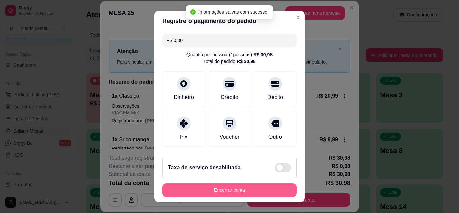
click at [237, 194] on button "Encerrar conta" at bounding box center [229, 189] width 134 height 13
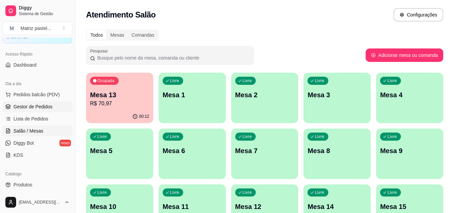
click at [50, 110] on link "Gestor de Pedidos" at bounding box center [38, 106] width 70 height 11
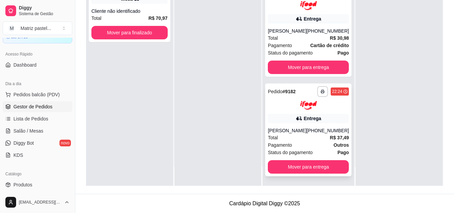
scroll to position [103, 0]
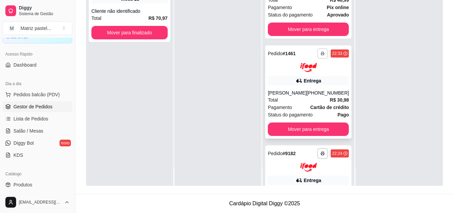
click at [318, 58] on button "button" at bounding box center [323, 53] width 10 height 10
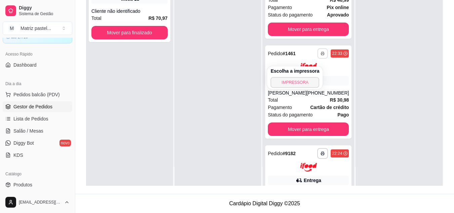
click at [304, 80] on button "IMPRESSORA" at bounding box center [295, 82] width 49 height 11
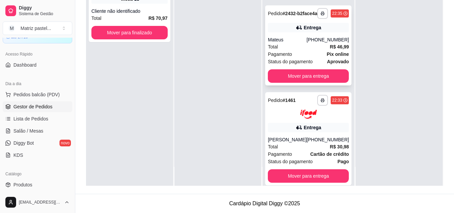
scroll to position [36, 0]
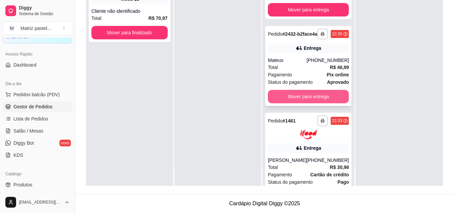
click at [297, 103] on button "Mover para entrega" at bounding box center [308, 96] width 81 height 13
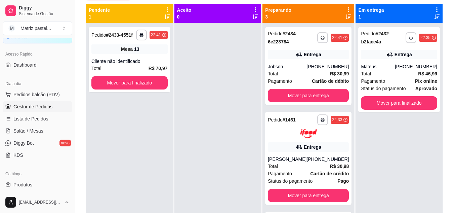
scroll to position [35, 0]
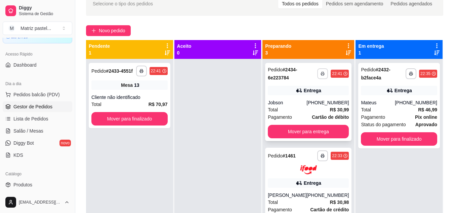
click at [317, 71] on button "button" at bounding box center [322, 73] width 11 height 11
click at [305, 93] on button "IMPRESSORA" at bounding box center [295, 97] width 49 height 11
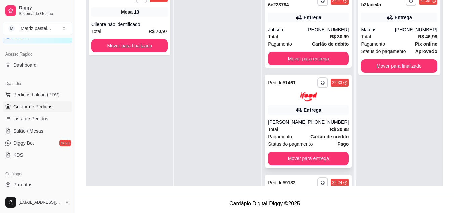
scroll to position [0, 0]
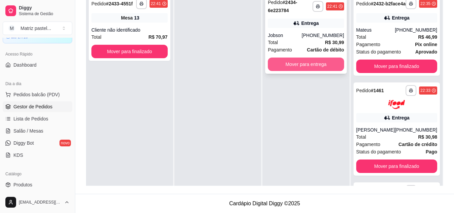
click at [286, 66] on button "Mover para entrega" at bounding box center [306, 63] width 76 height 13
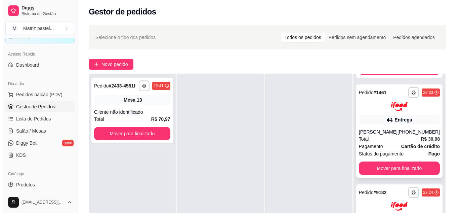
scroll to position [103, 0]
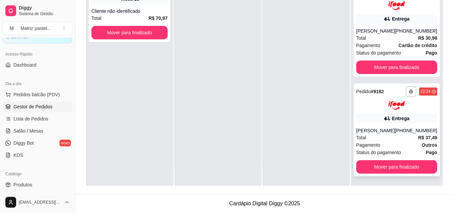
click at [365, 141] on span "Pagamento" at bounding box center [368, 144] width 24 height 7
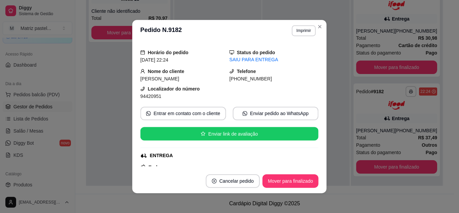
scroll to position [67, 0]
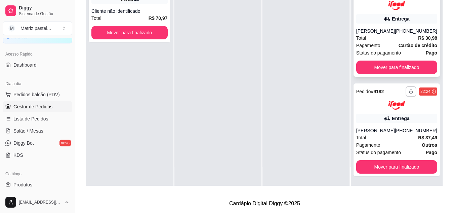
click at [399, 40] on div "Total R$ 30,98" at bounding box center [396, 37] width 81 height 7
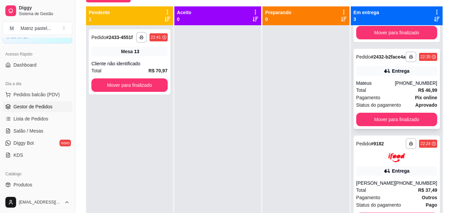
click at [369, 92] on div "Total R$ 46,99" at bounding box center [396, 89] width 81 height 7
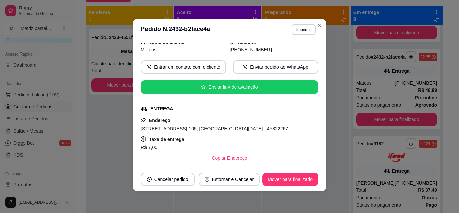
scroll to position [100, 0]
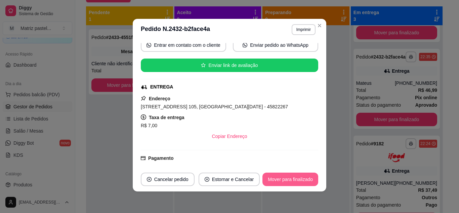
click at [280, 177] on button "Mover para finalizado" at bounding box center [291, 178] width 56 height 13
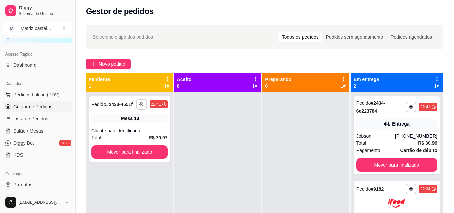
scroll to position [2, 0]
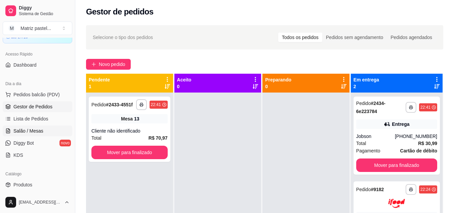
click at [42, 128] on span "Salão / Mesas" at bounding box center [28, 130] width 30 height 7
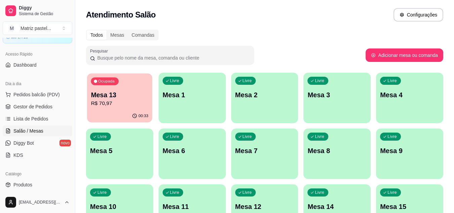
click at [127, 109] on div "Ocupada Mesa 13 R$ 70,97" at bounding box center [119, 91] width 65 height 36
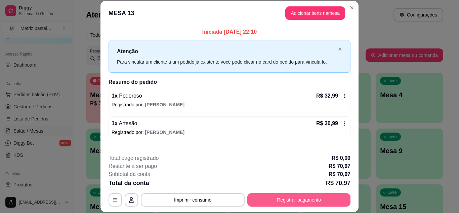
click at [269, 202] on button "Registrar pagamento" at bounding box center [298, 199] width 103 height 13
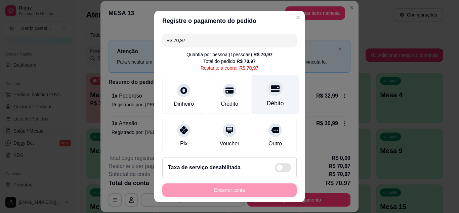
click at [271, 90] on icon at bounding box center [275, 88] width 9 height 9
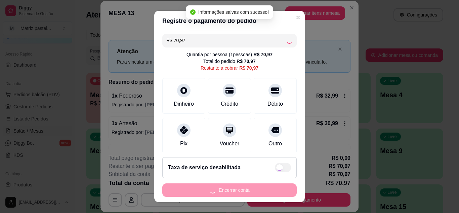
type input "R$ 0,00"
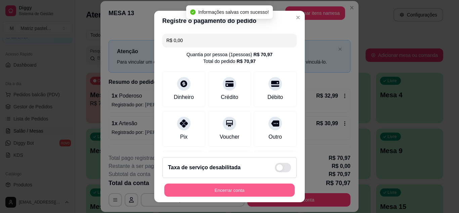
click at [223, 189] on button "Encerrar conta" at bounding box center [229, 190] width 130 height 13
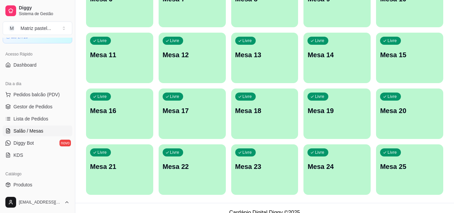
scroll to position [161, 0]
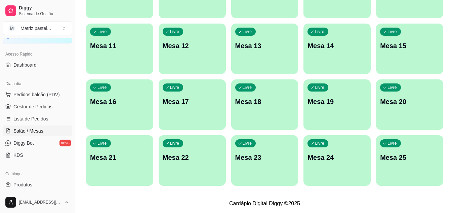
click at [394, 144] on p "Livre" at bounding box center [392, 142] width 9 height 5
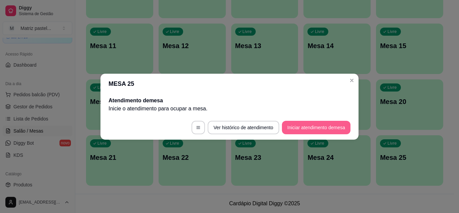
click at [322, 127] on button "Iniciar atendimento de mesa" at bounding box center [316, 127] width 69 height 13
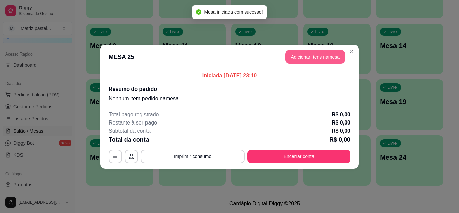
click at [297, 51] on button "Adicionar itens na mesa" at bounding box center [315, 56] width 60 height 13
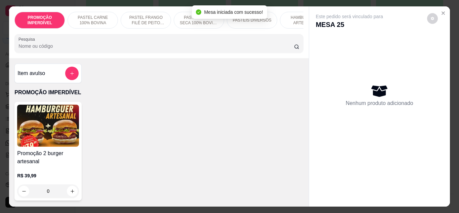
click at [111, 35] on div "PROMOÇÃO IMPERDÍVEL PASTEL CARNE 100% BOVINA PASTEL FRANGO FILÉ DE PEITO DESFIA…" at bounding box center [158, 32] width 299 height 52
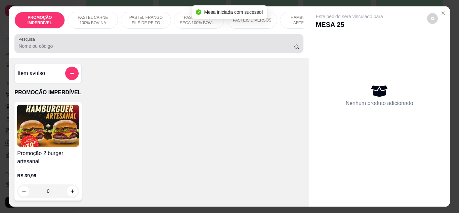
click at [116, 41] on div at bounding box center [158, 43] width 281 height 13
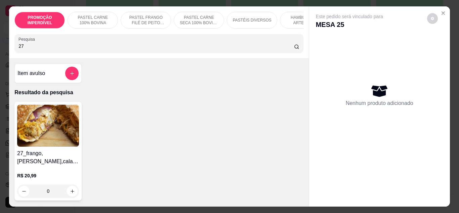
type input "27"
click at [70, 192] on div "0" at bounding box center [48, 190] width 62 height 13
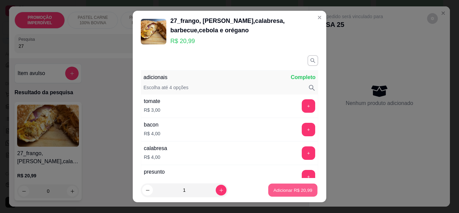
click at [303, 195] on button "Adicionar R$ 20,99" at bounding box center [292, 190] width 49 height 13
type input "1"
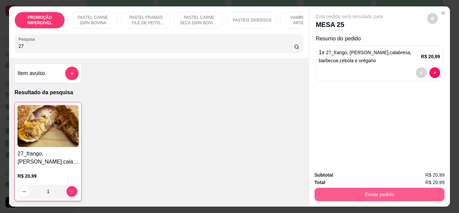
click at [338, 193] on button "Enviar pedido" at bounding box center [380, 194] width 130 height 13
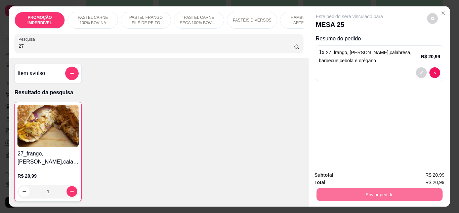
click at [420, 177] on button "Enviar pedido" at bounding box center [427, 175] width 37 height 12
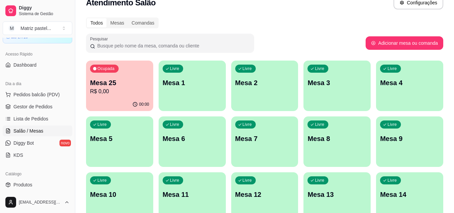
scroll to position [0, 0]
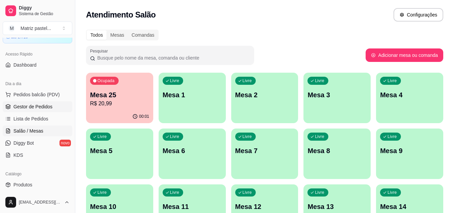
click at [46, 110] on link "Gestor de Pedidos" at bounding box center [38, 106] width 70 height 11
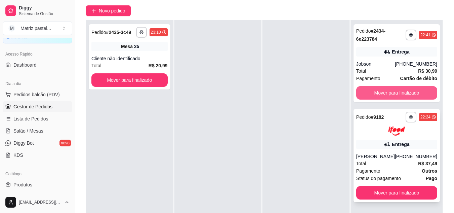
scroll to position [67, 0]
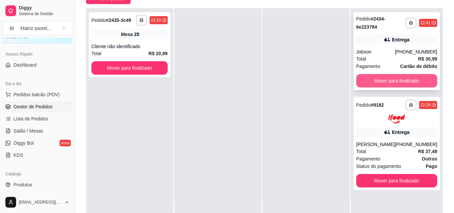
click at [396, 83] on button "Mover para finalizado" at bounding box center [396, 80] width 81 height 13
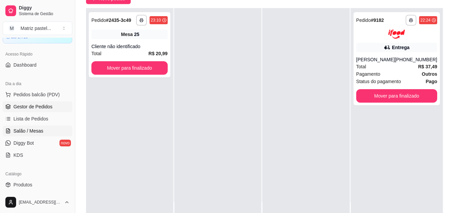
click at [19, 132] on span "Salão / Mesas" at bounding box center [28, 130] width 30 height 7
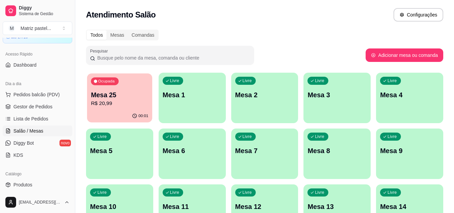
click at [146, 104] on p "R$ 20,99" at bounding box center [119, 103] width 57 height 8
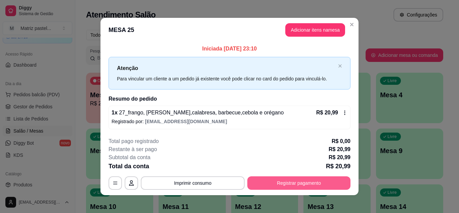
click at [321, 180] on button "Registrar pagamento" at bounding box center [298, 182] width 103 height 13
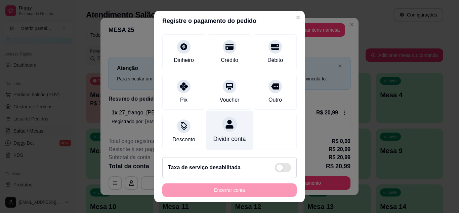
scroll to position [52, 0]
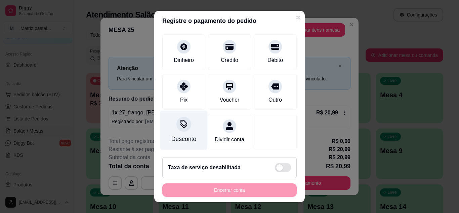
click at [169, 126] on div "Desconto" at bounding box center [183, 129] width 47 height 39
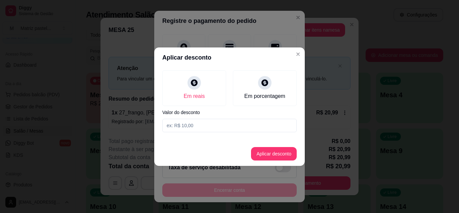
click at [211, 127] on input at bounding box center [229, 125] width 134 height 13
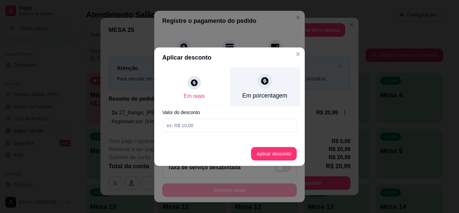
click at [277, 70] on div "Em porcentagem" at bounding box center [265, 86] width 70 height 39
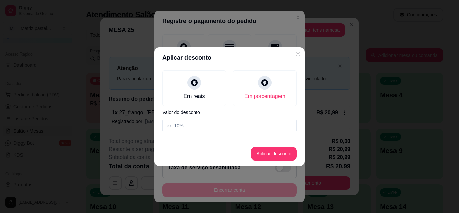
click at [228, 117] on div "Em reais Em porcentagem Valor do desconto" at bounding box center [229, 101] width 151 height 67
click at [229, 126] on input at bounding box center [229, 125] width 134 height 13
type input "10"
click at [277, 158] on button "Aplicar desconto" at bounding box center [274, 153] width 46 height 13
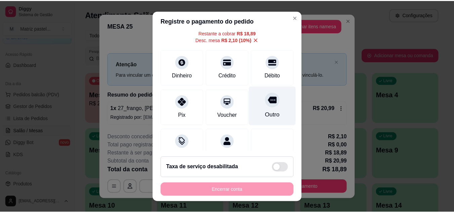
scroll to position [25, 0]
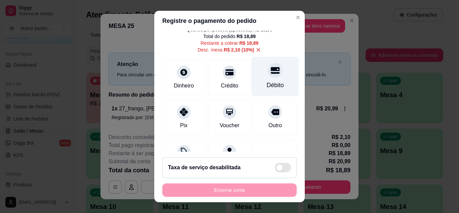
click at [272, 78] on div "Débito" at bounding box center [275, 75] width 47 height 39
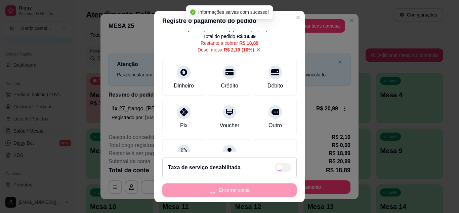
type input "R$ 0,00"
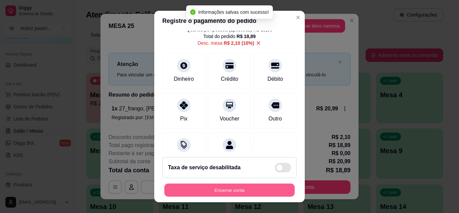
click at [237, 191] on button "Encerrar conta" at bounding box center [229, 190] width 130 height 13
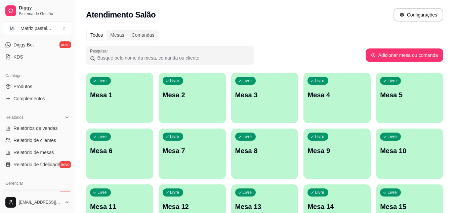
scroll to position [170, 0]
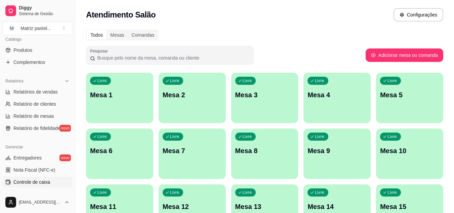
click at [47, 177] on link "Controle de caixa" at bounding box center [38, 181] width 70 height 11
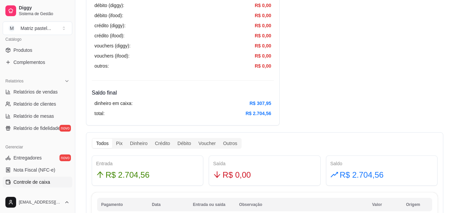
scroll to position [269, 0]
